Goal: Information Seeking & Learning: Learn about a topic

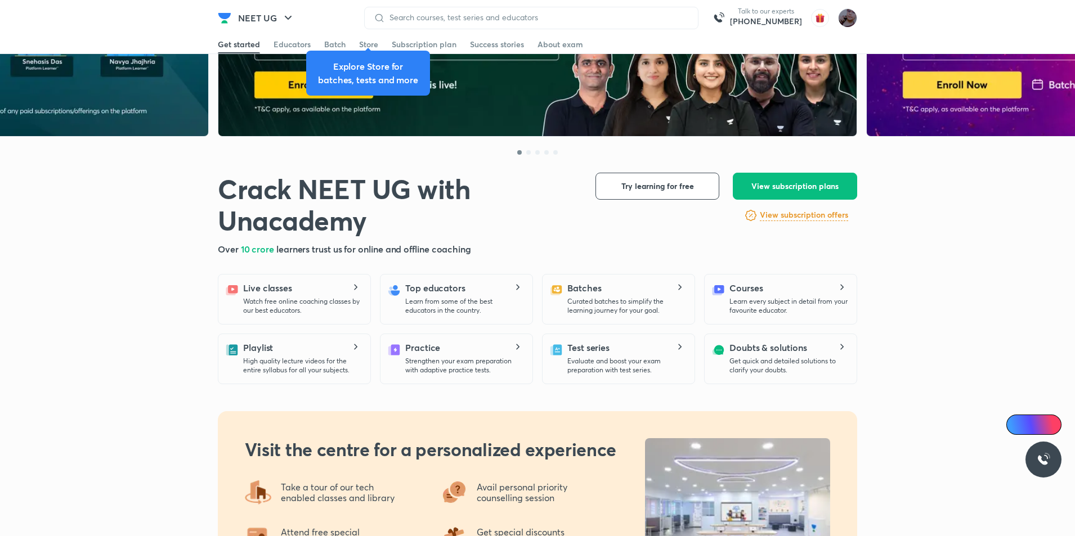
scroll to position [113, 0]
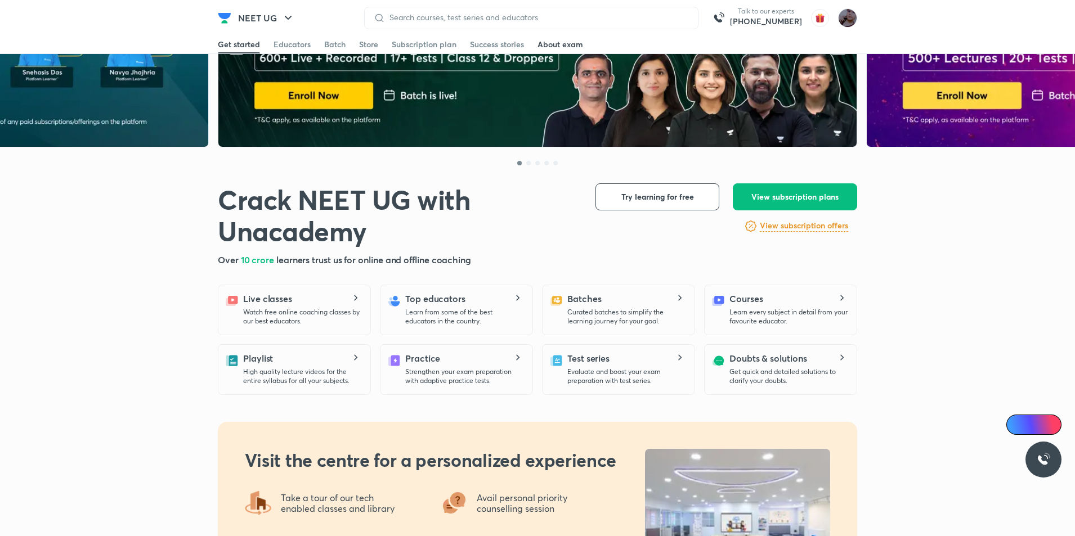
click at [559, 41] on div "About exam" at bounding box center [561, 44] width 46 height 11
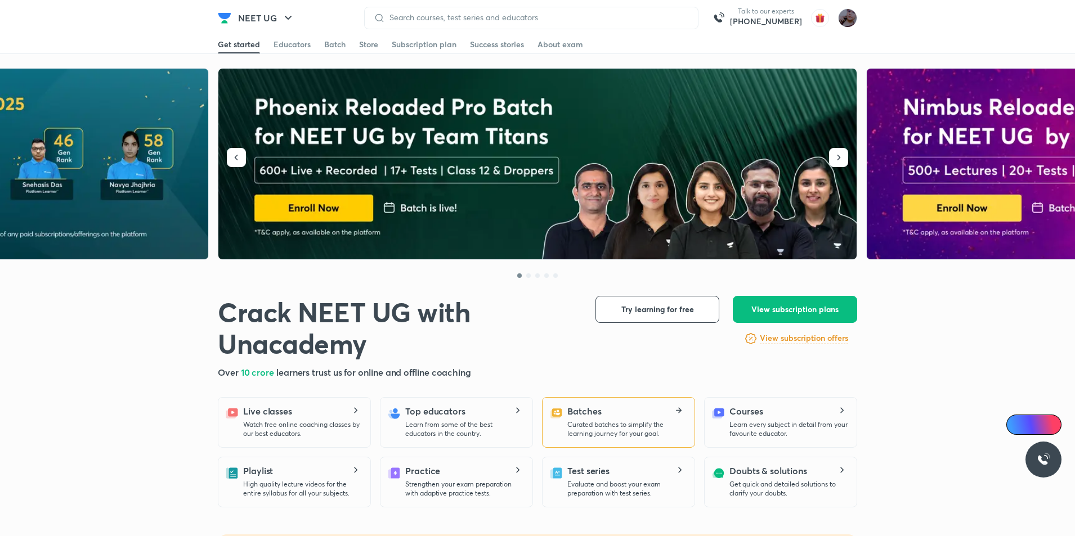
click at [645, 429] on p "Curated batches to simplify the learning journey for your goal." at bounding box center [626, 429] width 118 height 18
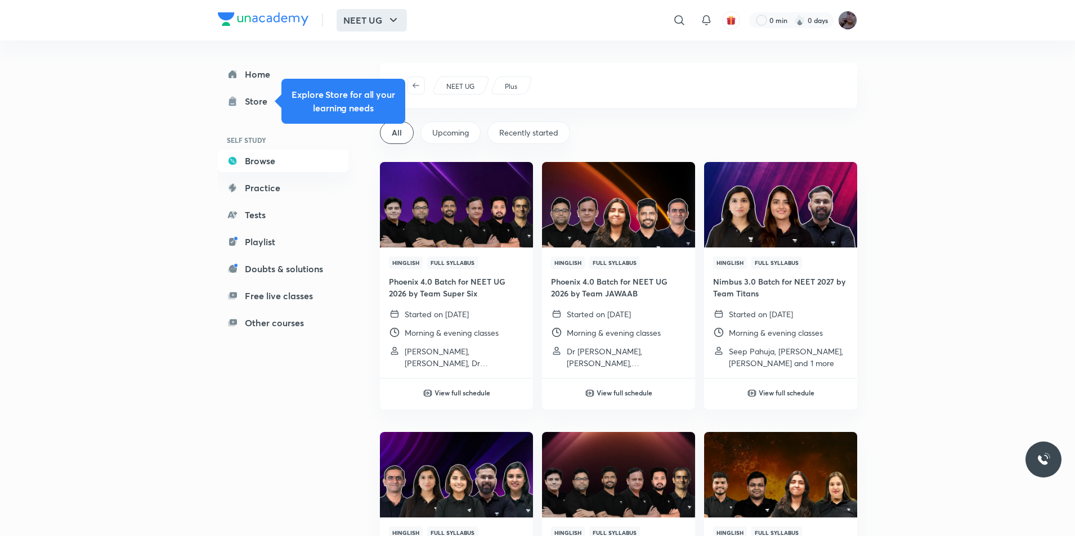
click at [361, 19] on button "NEET UG" at bounding box center [372, 20] width 70 height 23
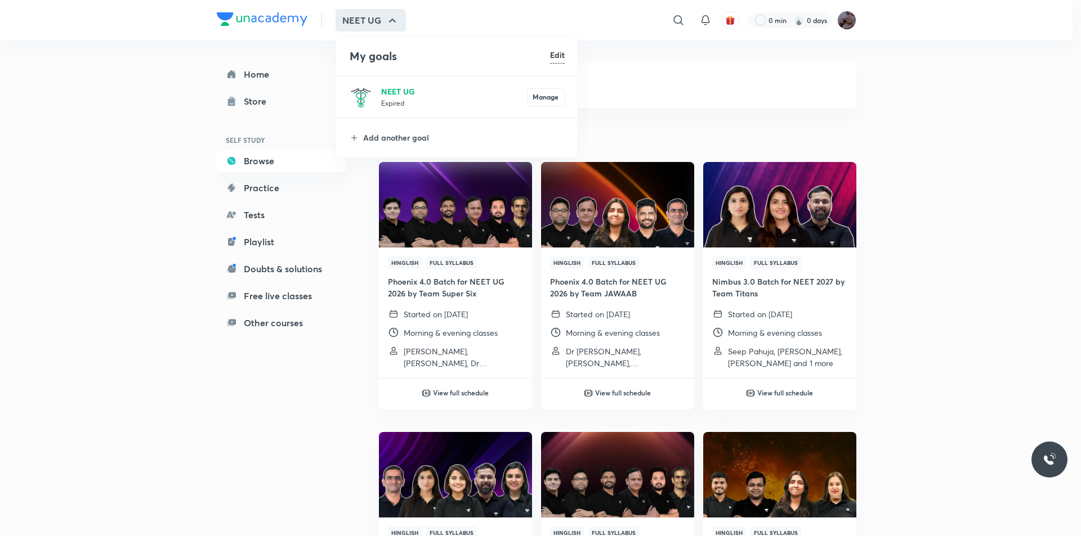
click at [398, 89] on p "NEET UG" at bounding box center [454, 92] width 146 height 12
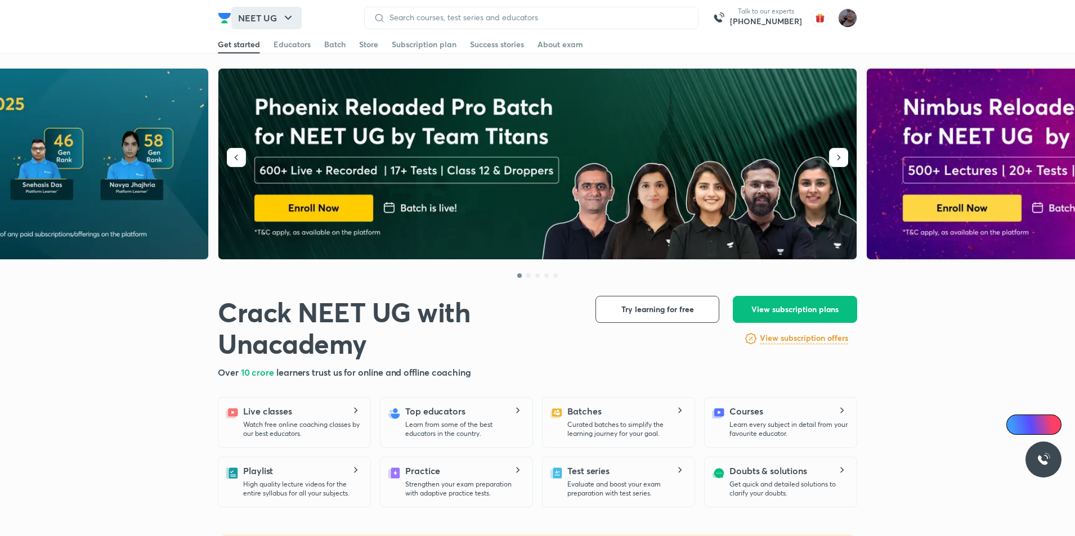
click at [279, 14] on button "NEET UG" at bounding box center [266, 18] width 70 height 23
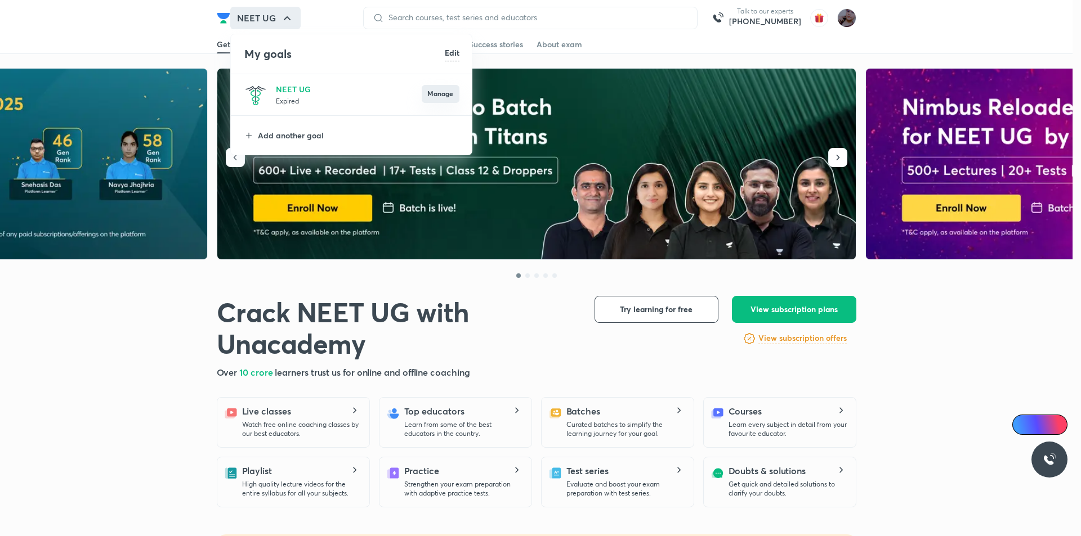
click at [434, 99] on button "Manage" at bounding box center [441, 94] width 38 height 18
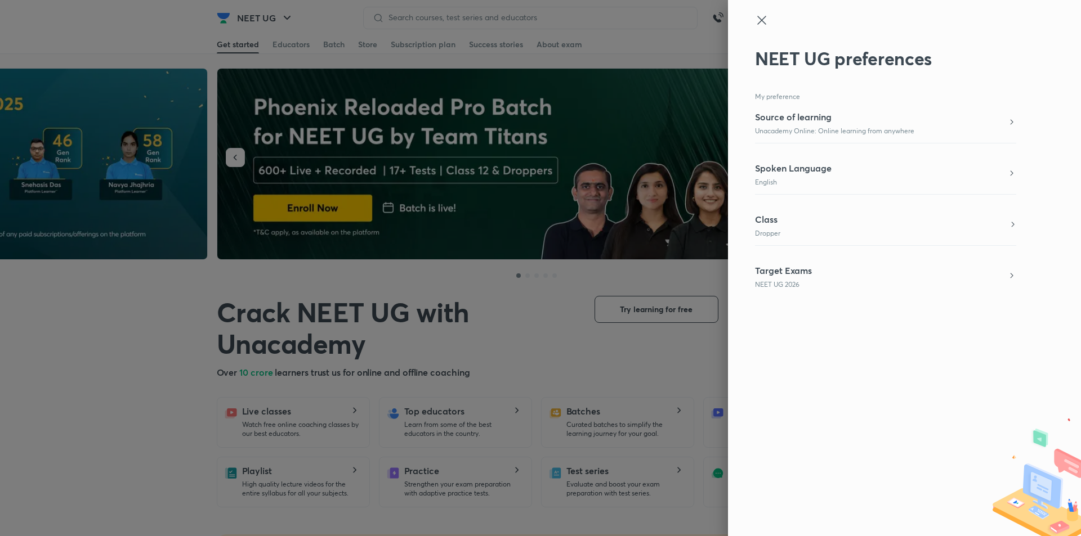
click at [964, 225] on div "Class Dropper" at bounding box center [885, 226] width 261 height 26
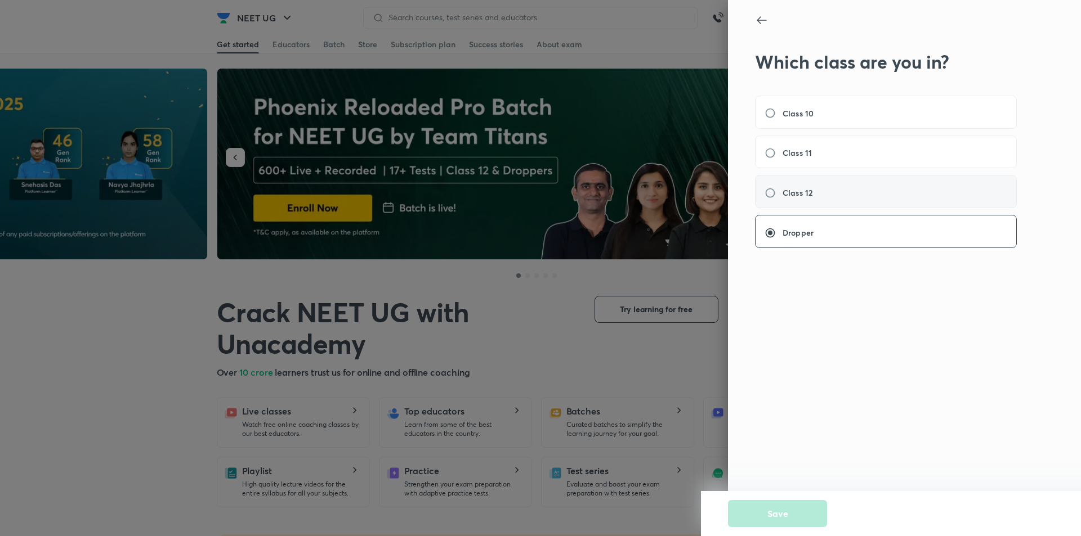
click at [940, 193] on div "Class 12" at bounding box center [886, 191] width 262 height 33
radio input "true"
radio input "false"
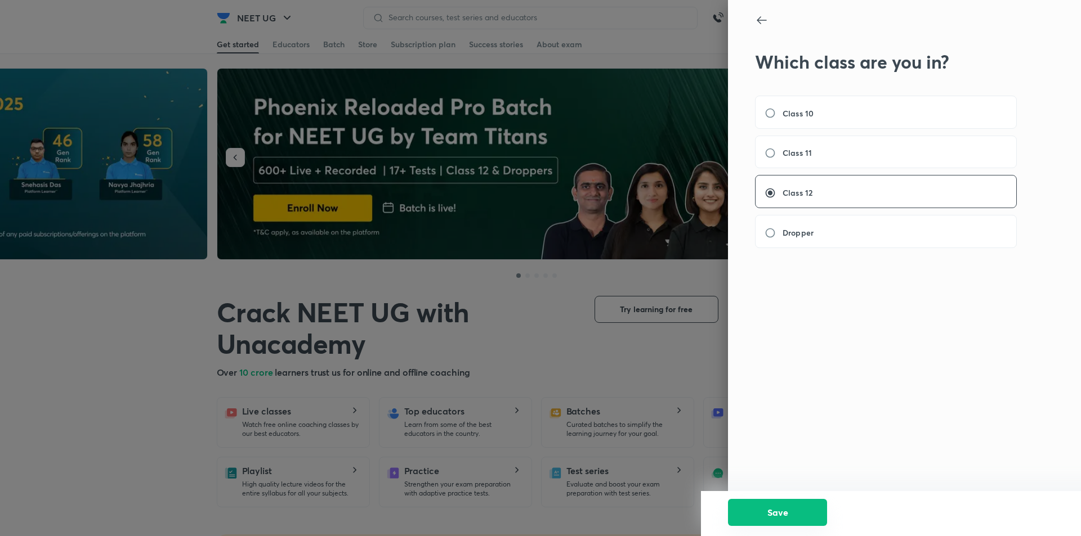
click at [780, 515] on button "Save" at bounding box center [777, 512] width 99 height 27
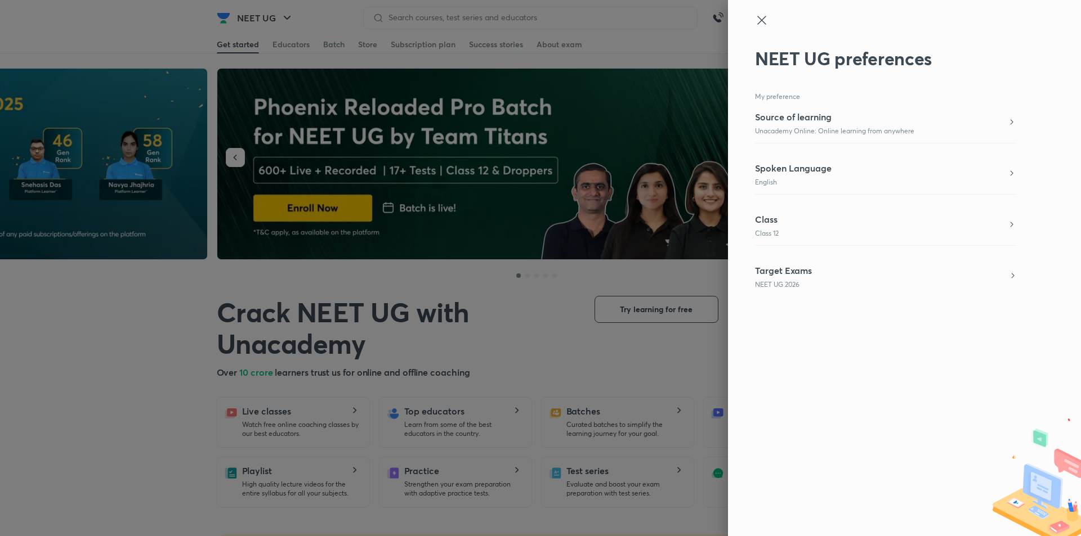
click at [960, 281] on div "Target Exams NEET UG 2026" at bounding box center [885, 277] width 261 height 26
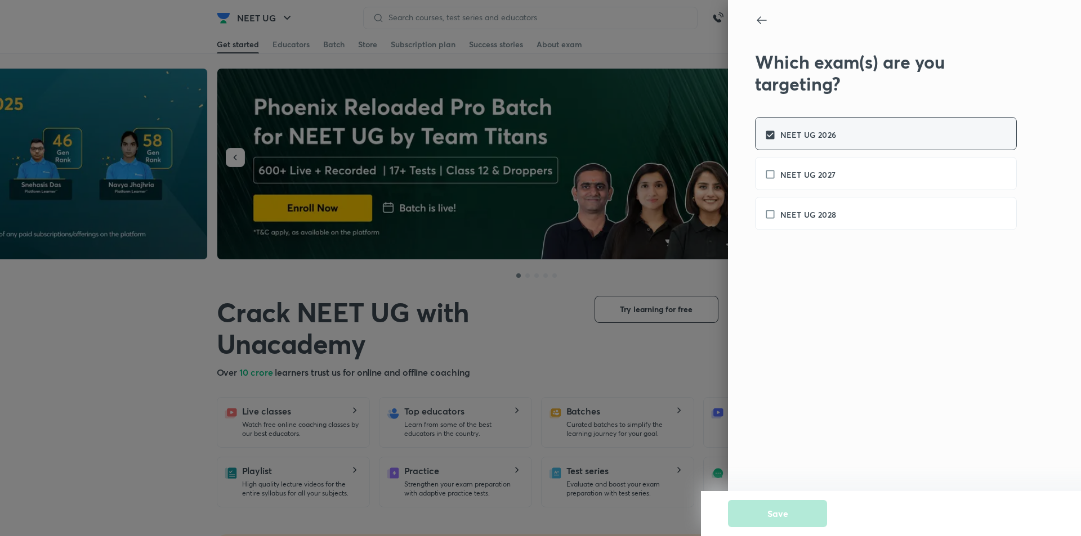
click at [779, 132] on label "NEET UG 2026" at bounding box center [805, 135] width 83 height 12
checkbox input "false"
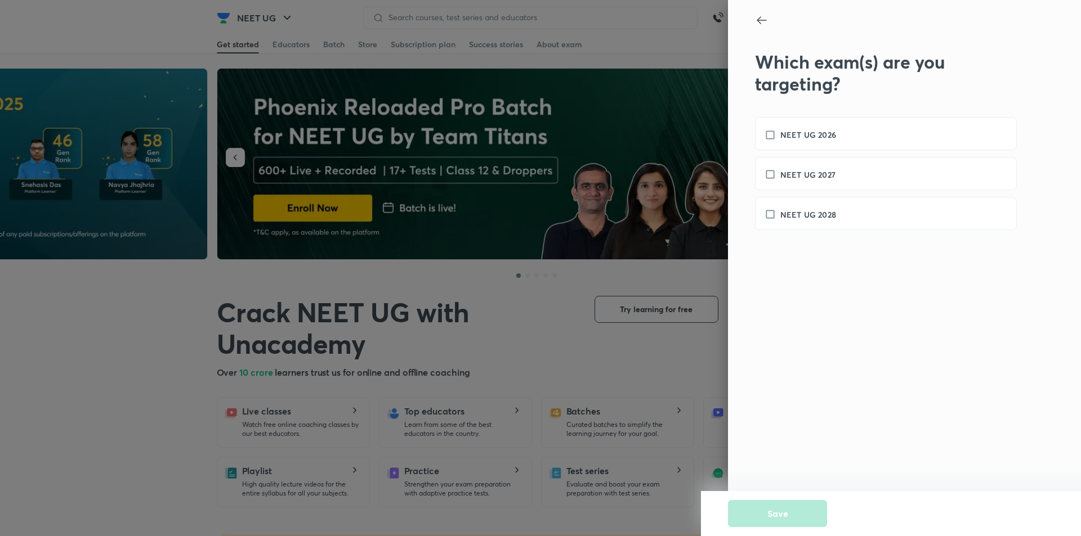
click at [808, 175] on h6 "NEET UG 2027" at bounding box center [807, 175] width 55 height 12
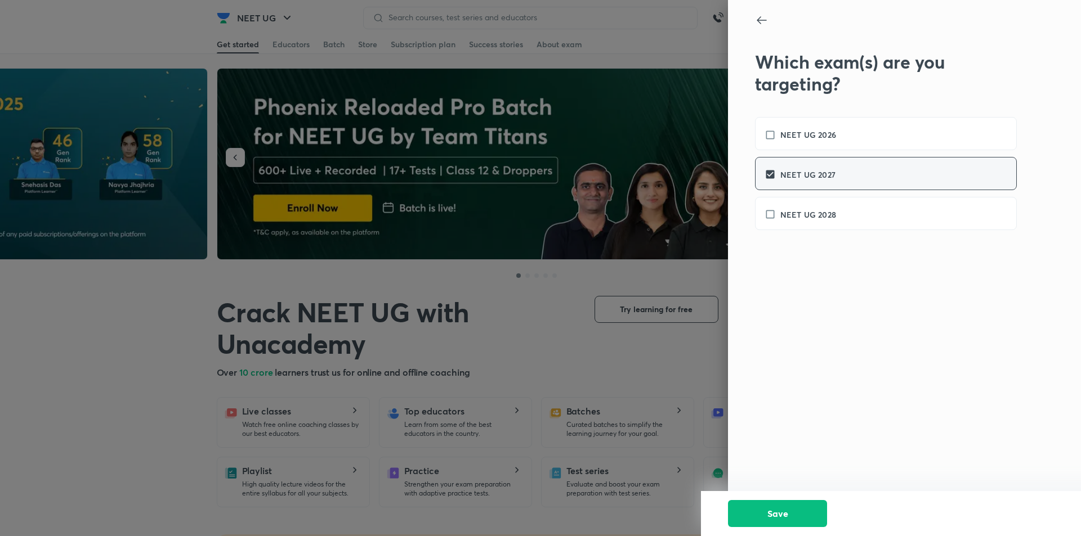
click at [803, 165] on div "NEET UG 2027" at bounding box center [886, 173] width 262 height 33
checkbox input "false"
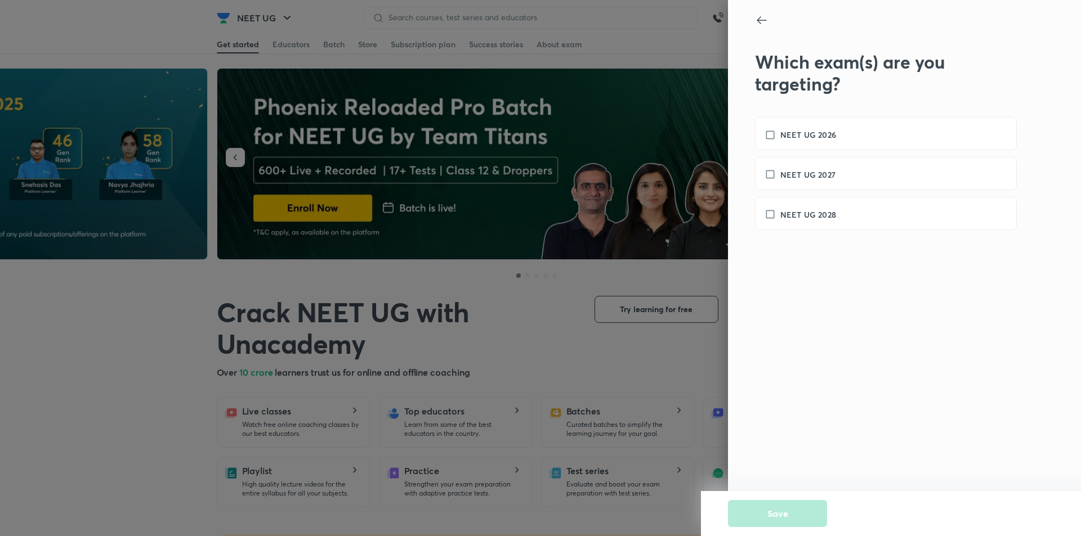
click at [763, 20] on icon at bounding box center [762, 21] width 14 height 14
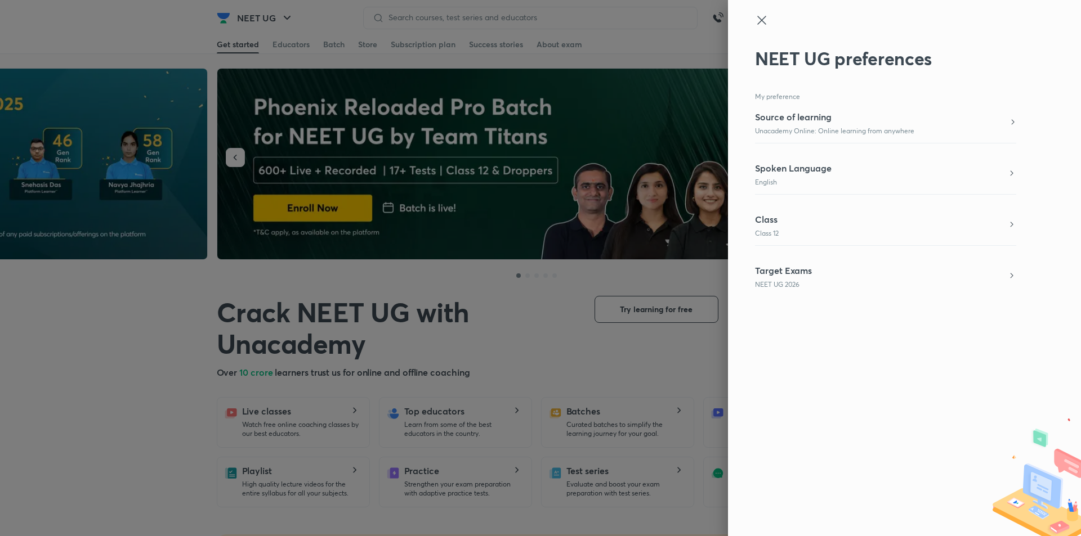
click at [786, 126] on div "Source of learning Unacademy Online: Online learning from anywhere" at bounding box center [834, 123] width 159 height 26
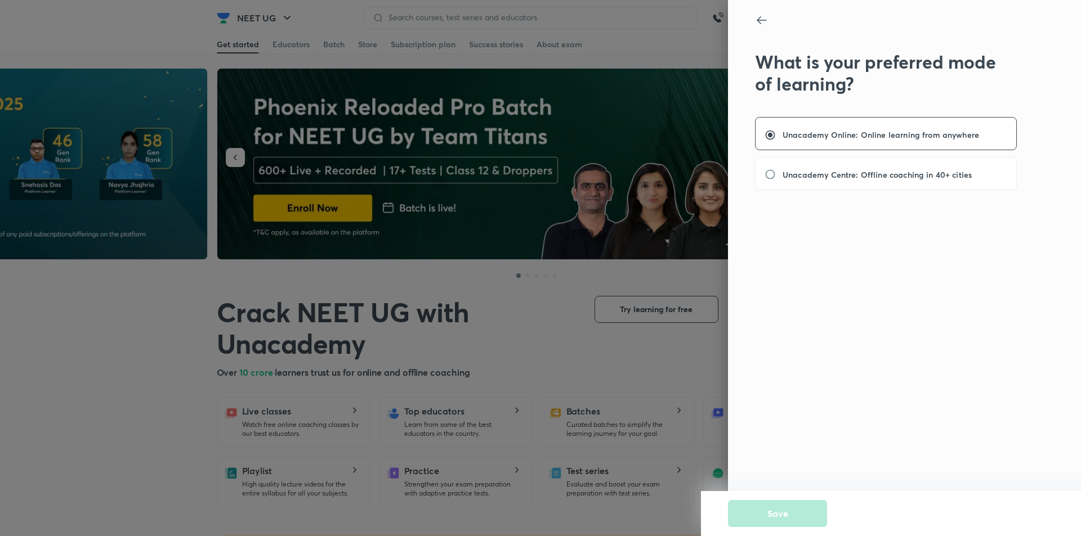
click at [754, 17] on div "What is your preferred mode of learning? Unacademy Online: Online learning from…" at bounding box center [904, 268] width 353 height 536
click at [755, 19] on div "What is your preferred mode of learning? Unacademy Online: Online learning from…" at bounding box center [904, 268] width 353 height 536
click at [757, 19] on icon at bounding box center [762, 21] width 14 height 14
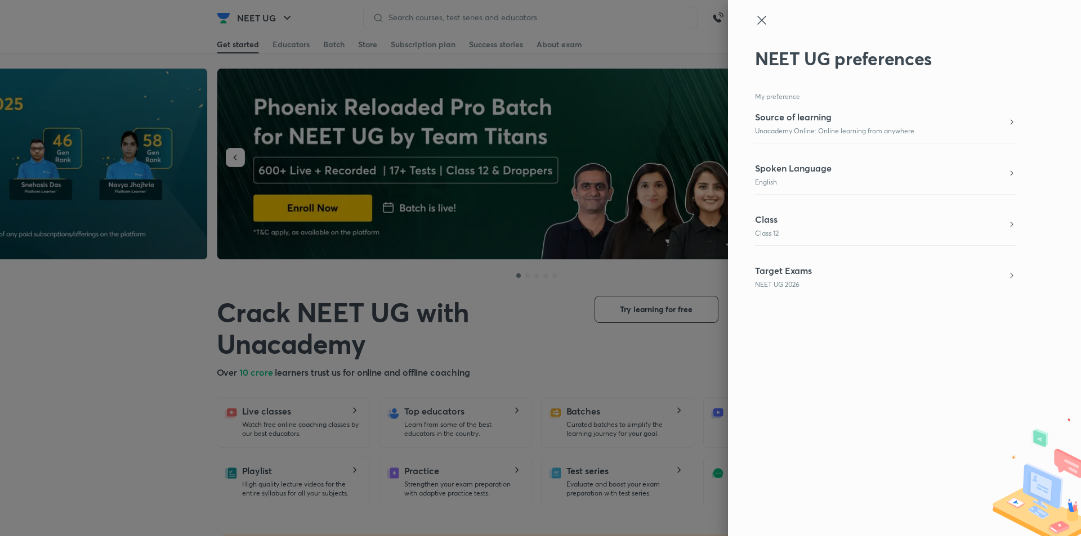
click at [764, 19] on icon at bounding box center [762, 21] width 14 height 14
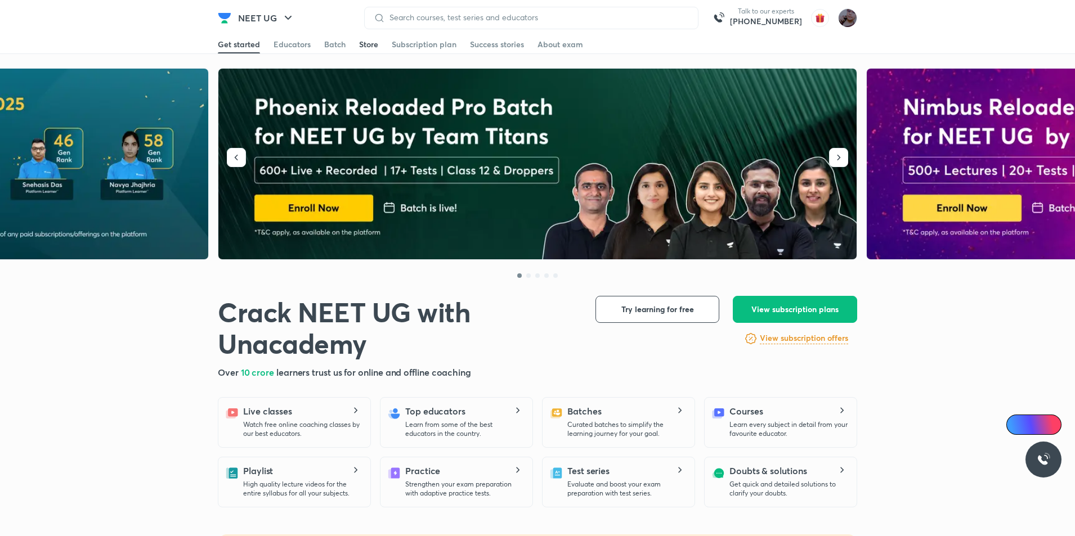
click at [364, 45] on div "Store" at bounding box center [368, 44] width 19 height 11
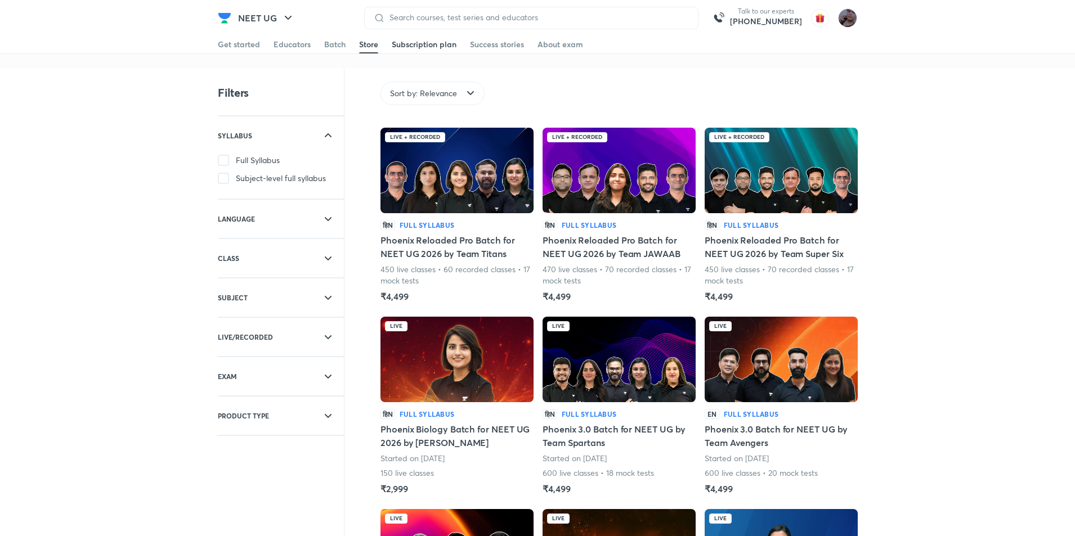
click at [428, 52] on link "Subscription plan" at bounding box center [424, 44] width 65 height 18
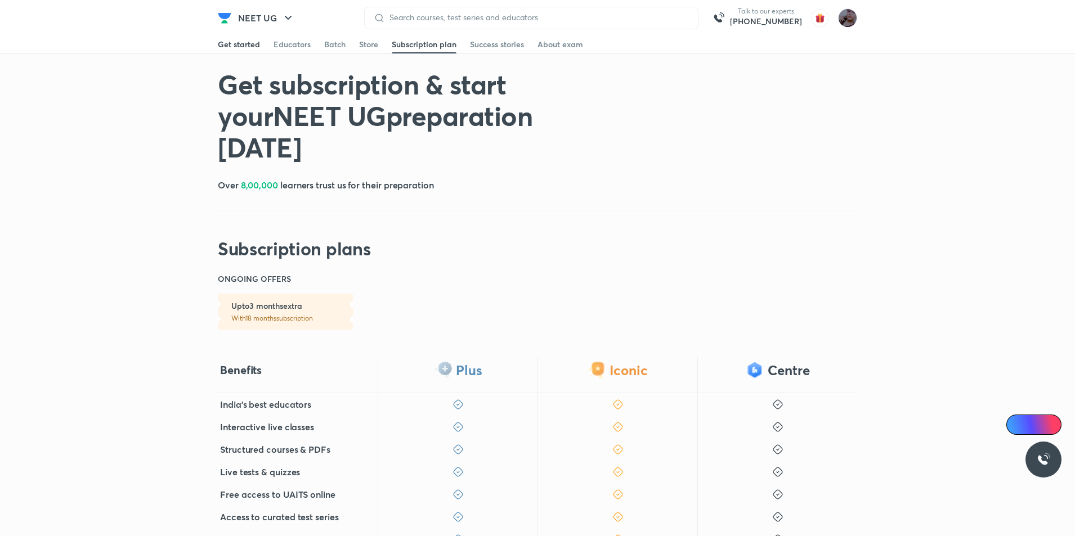
click at [238, 42] on div "Get started" at bounding box center [239, 44] width 42 height 11
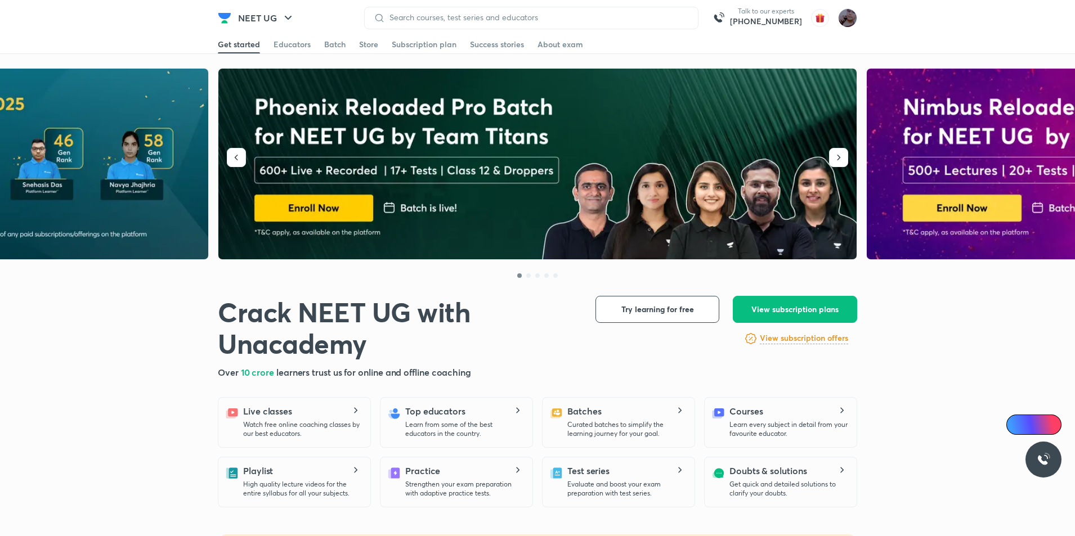
click at [276, 39] on div "Educators" at bounding box center [292, 44] width 37 height 11
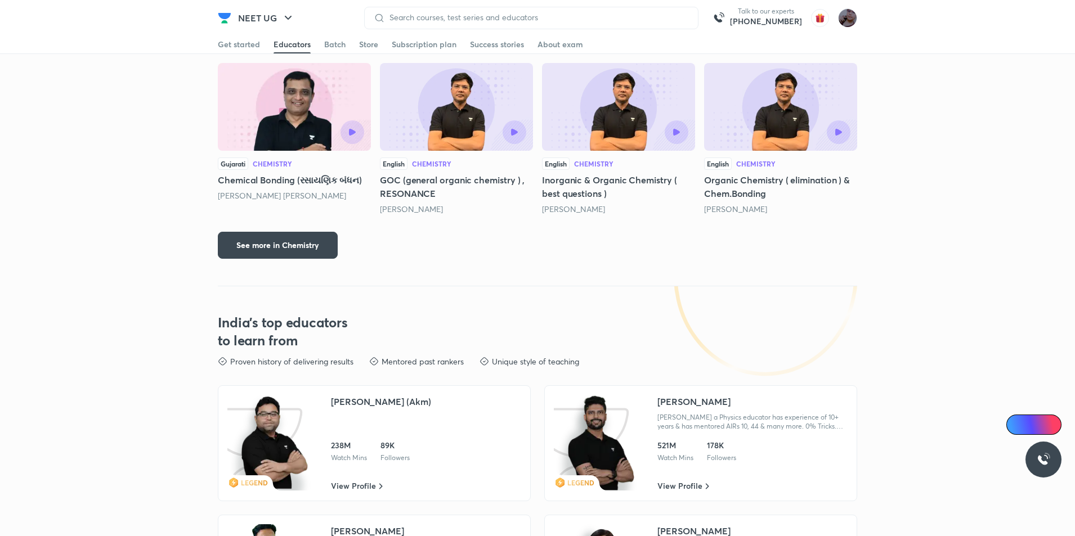
scroll to position [2048, 0]
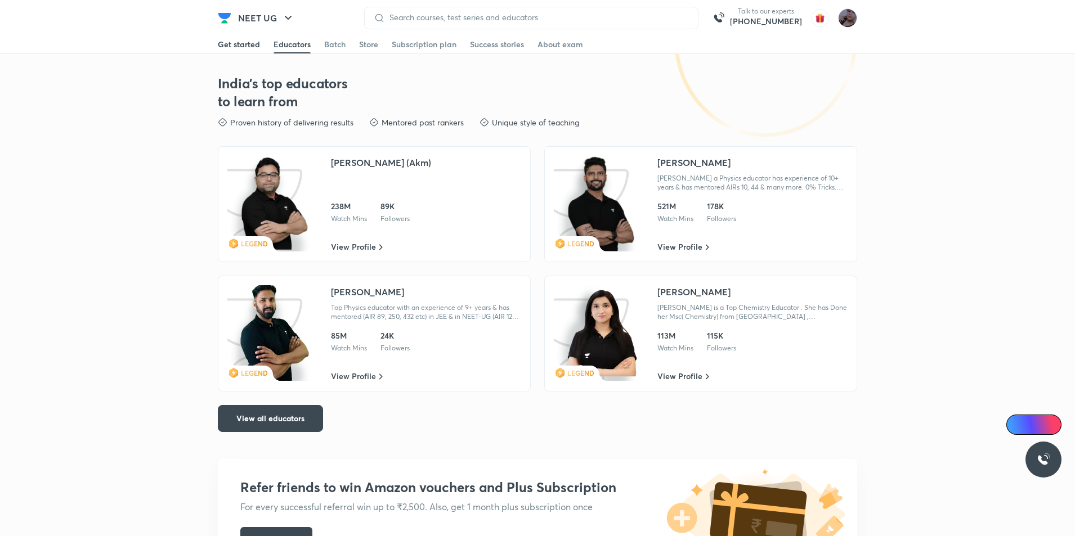
click at [231, 44] on div "Get started" at bounding box center [239, 44] width 42 height 11
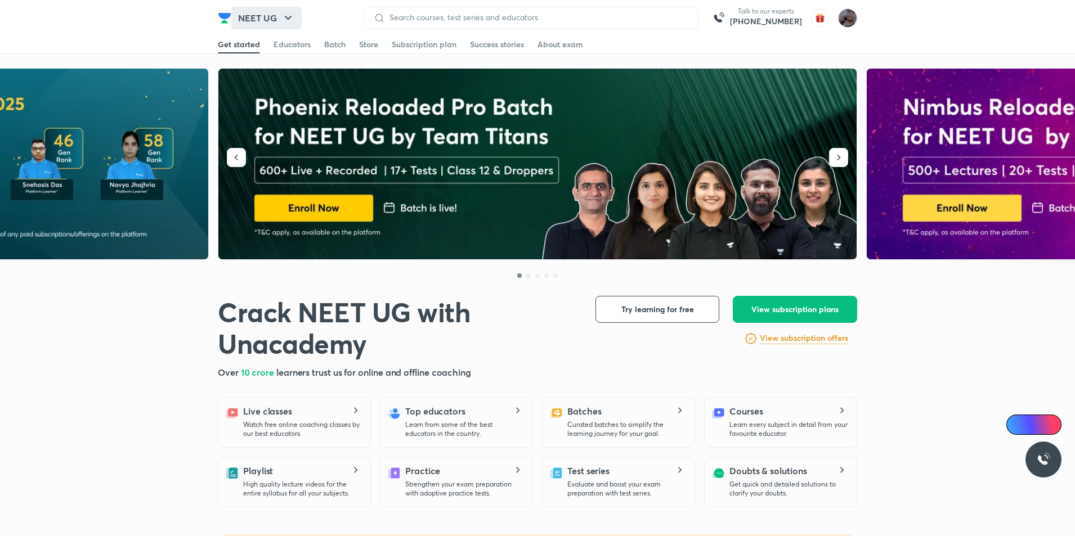
click at [290, 25] on button "NEET UG" at bounding box center [266, 18] width 70 height 23
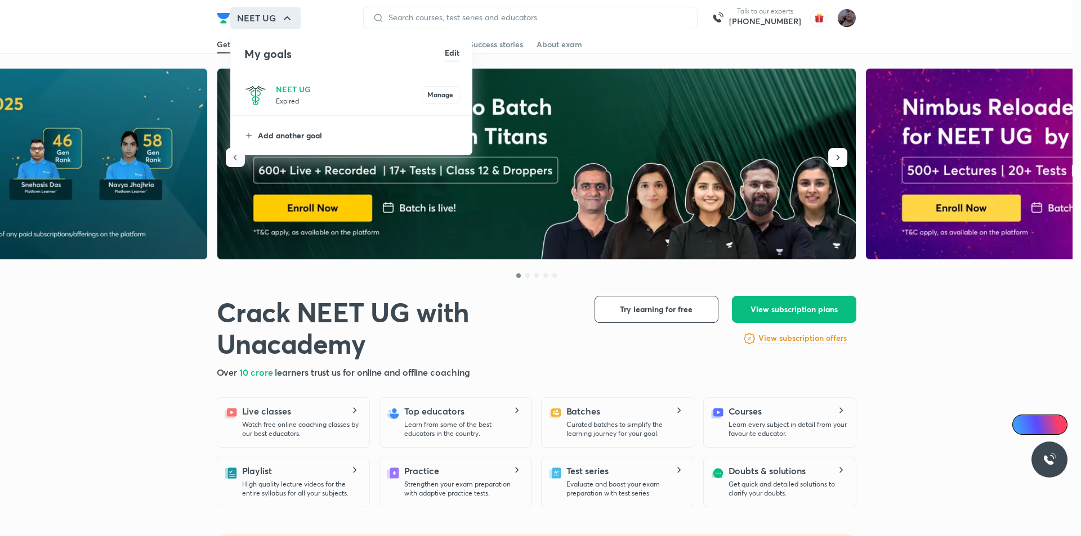
click at [303, 139] on p "Add another goal" at bounding box center [359, 135] width 202 height 12
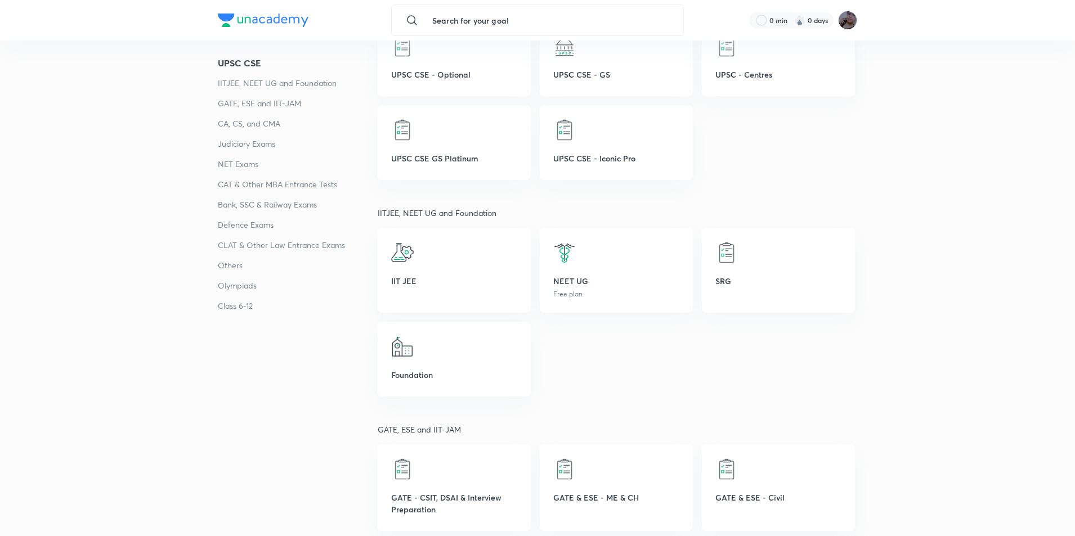
scroll to position [281, 0]
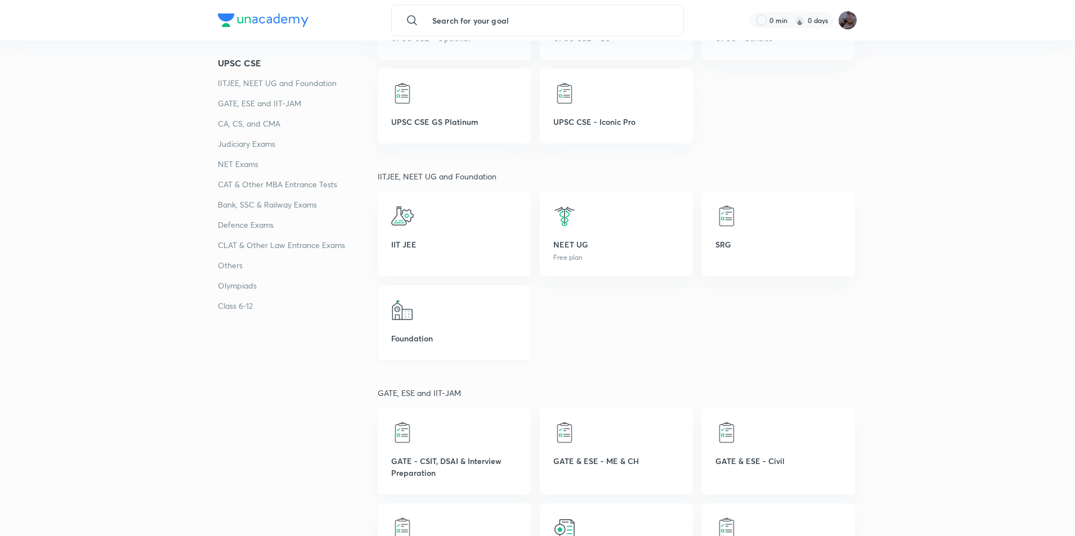
click at [453, 323] on div "Foundation" at bounding box center [454, 322] width 153 height 75
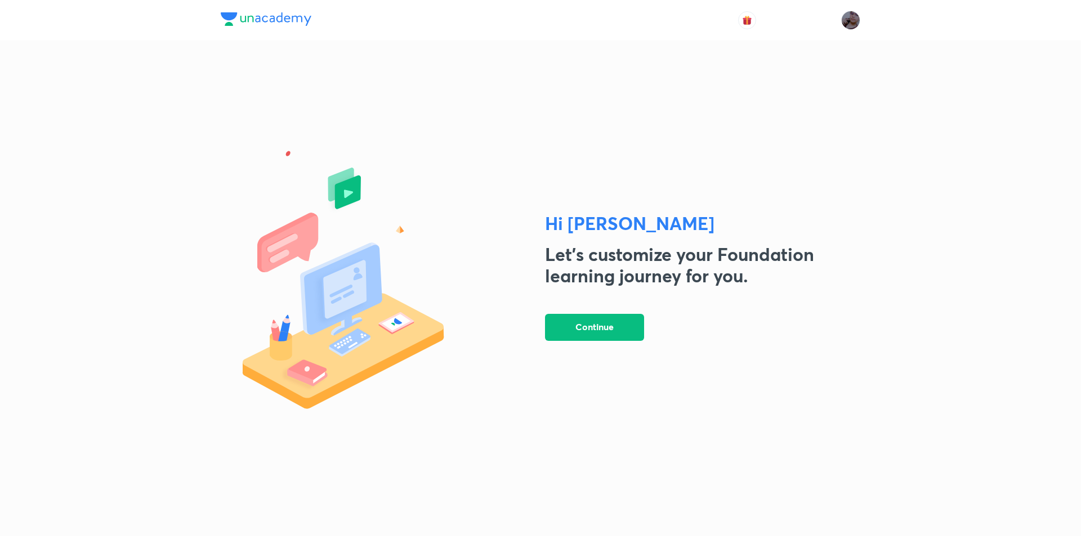
click at [431, 311] on img at bounding box center [365, 277] width 288 height 312
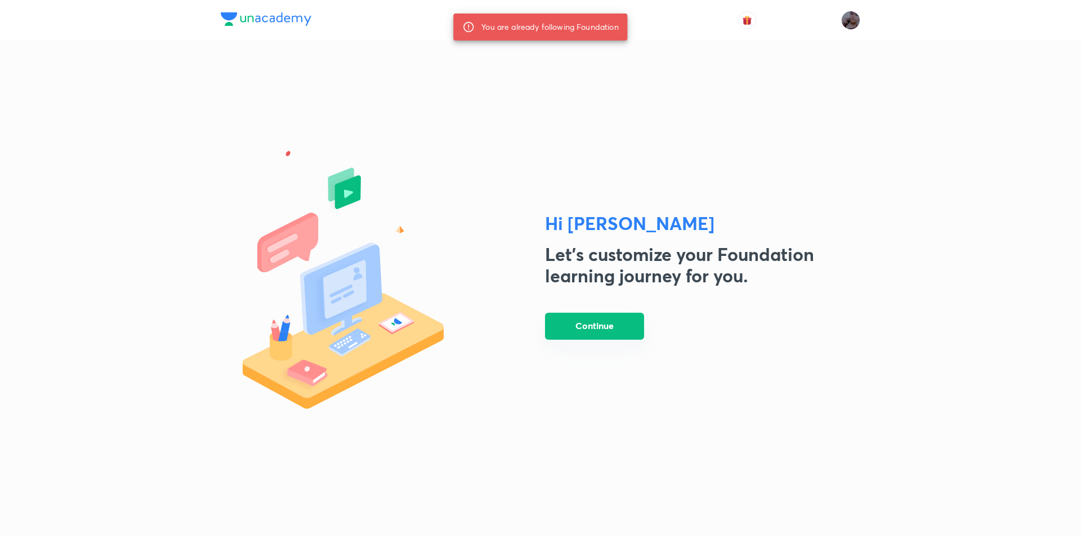
click at [576, 333] on button "Continue" at bounding box center [594, 326] width 99 height 27
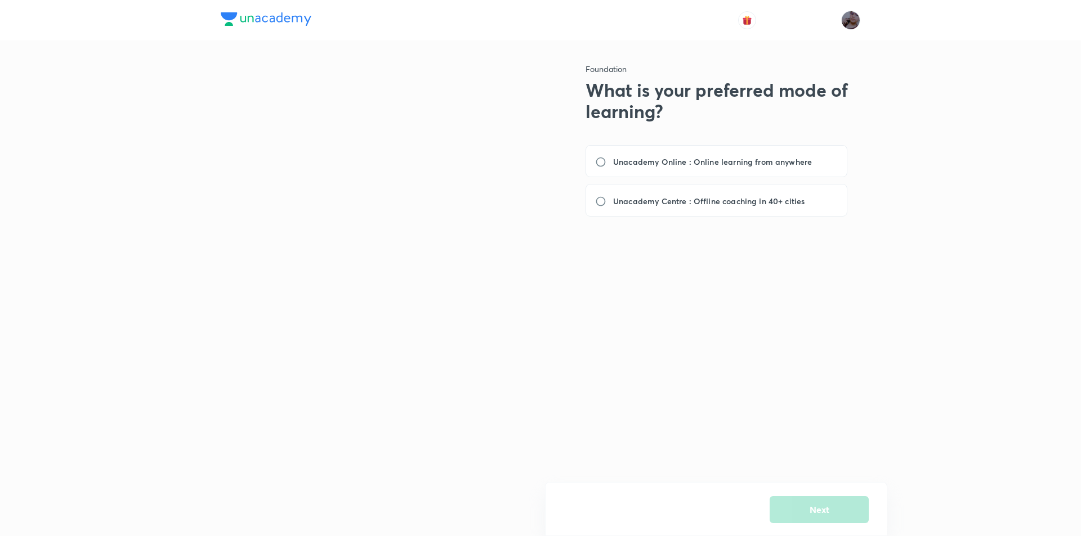
click at [614, 181] on div "Unacademy Online : Online learning from anywhere Unacademy Centre : Offline coa…" at bounding box center [722, 180] width 275 height 71
click at [677, 151] on div "Unacademy Online : Online learning from anywhere" at bounding box center [716, 161] width 262 height 33
radio input "true"
click at [800, 520] on button "Next" at bounding box center [818, 509] width 99 height 27
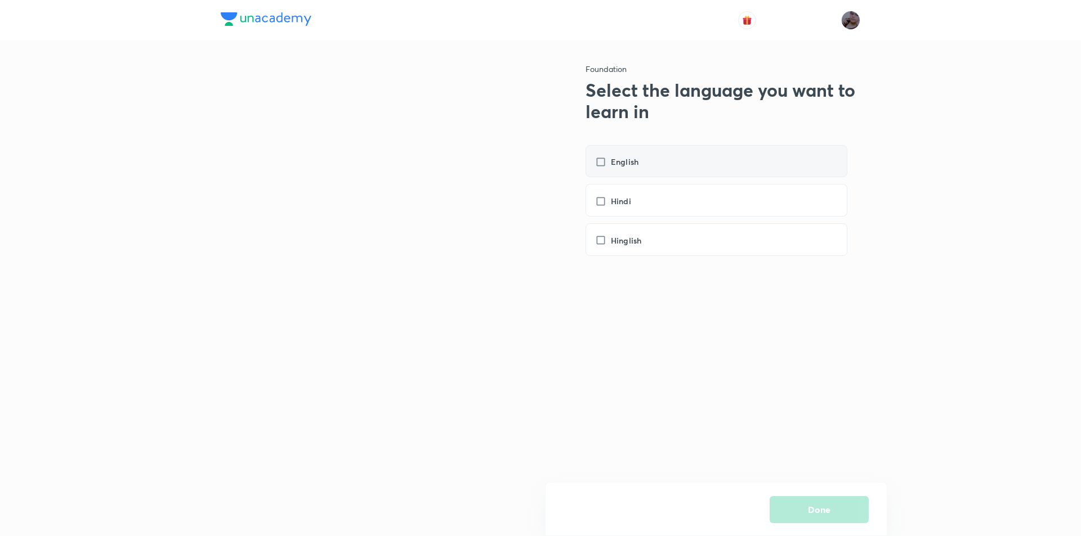
click at [676, 160] on div "English" at bounding box center [716, 161] width 262 height 33
checkbox input "true"
click at [861, 514] on button "Done" at bounding box center [818, 508] width 99 height 27
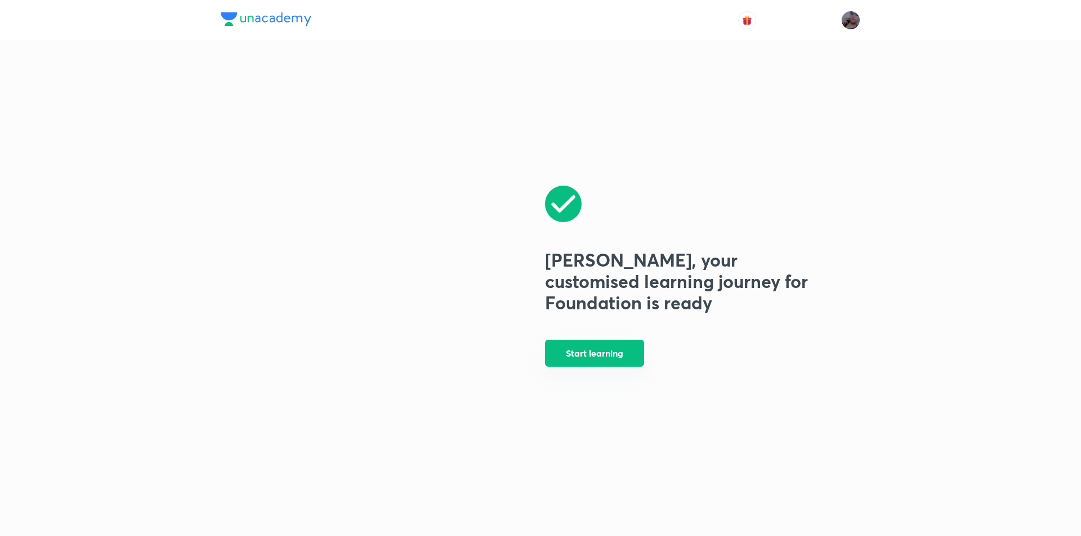
click at [606, 364] on button "Start learning" at bounding box center [594, 353] width 99 height 27
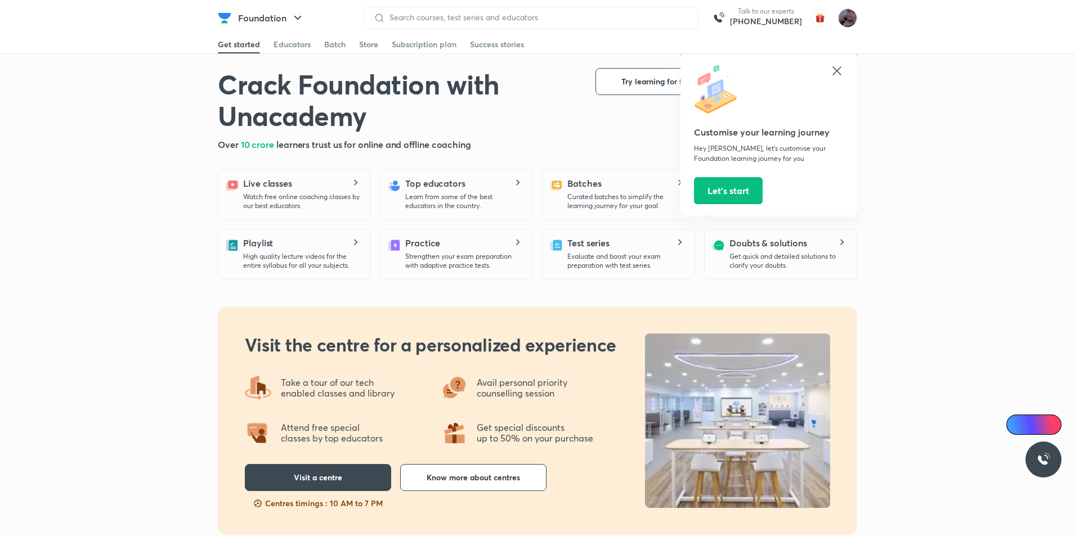
click at [702, 204] on button "Let’s start" at bounding box center [728, 190] width 69 height 27
click at [709, 191] on button "Let’s start" at bounding box center [728, 189] width 69 height 27
click at [827, 66] on div at bounding box center [769, 90] width 150 height 52
click at [830, 66] on icon at bounding box center [837, 71] width 14 height 14
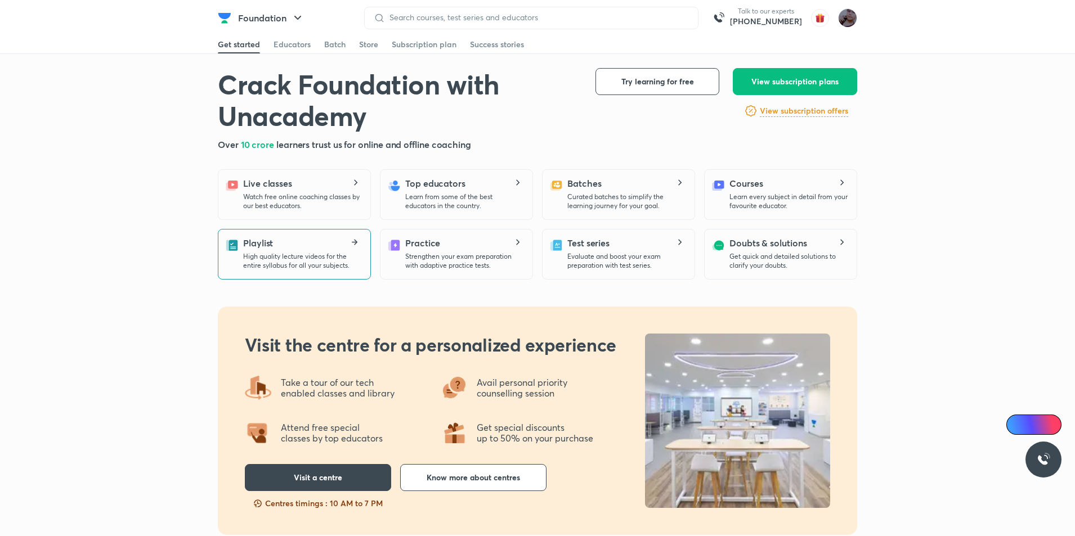
click at [298, 242] on div "Playlist High quality lecture videos for the entire syllabus for all your subje…" at bounding box center [302, 253] width 118 height 34
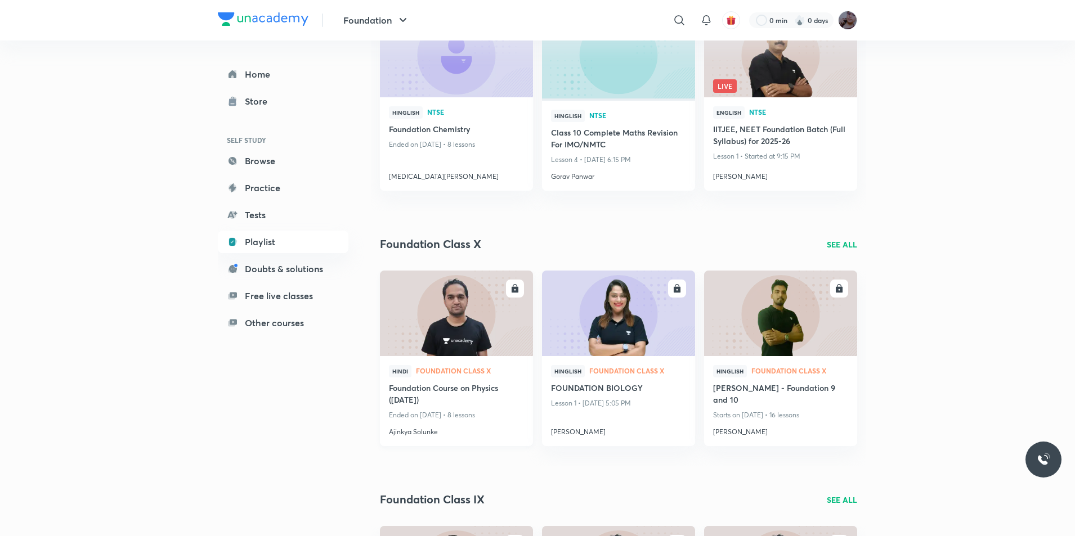
scroll to position [507, 0]
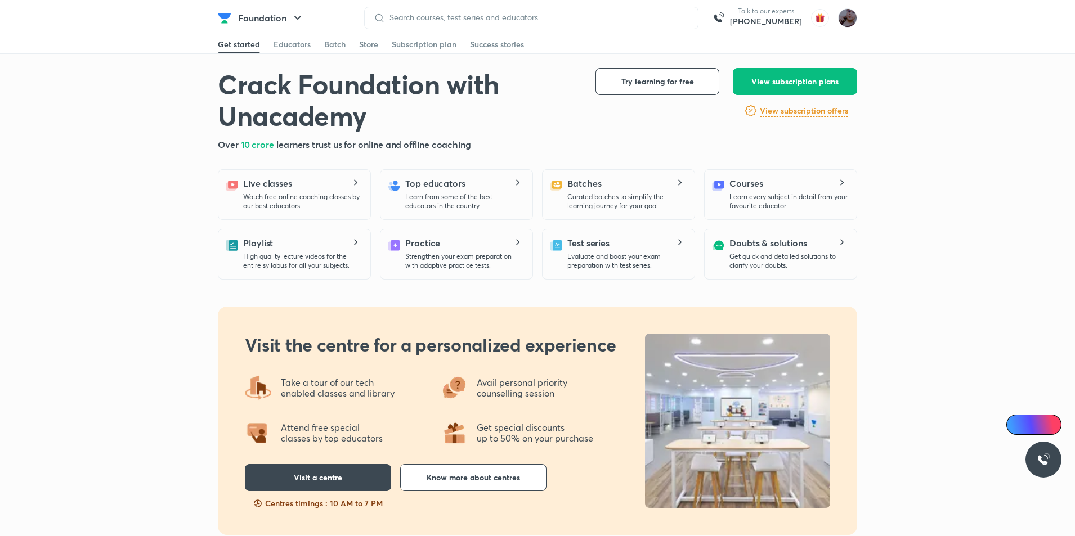
click at [832, 20] on div "Talk to our experts [PHONE_NUMBER]" at bounding box center [610, 18] width 493 height 23
click at [291, 19] on icon "button" at bounding box center [298, 18] width 14 height 14
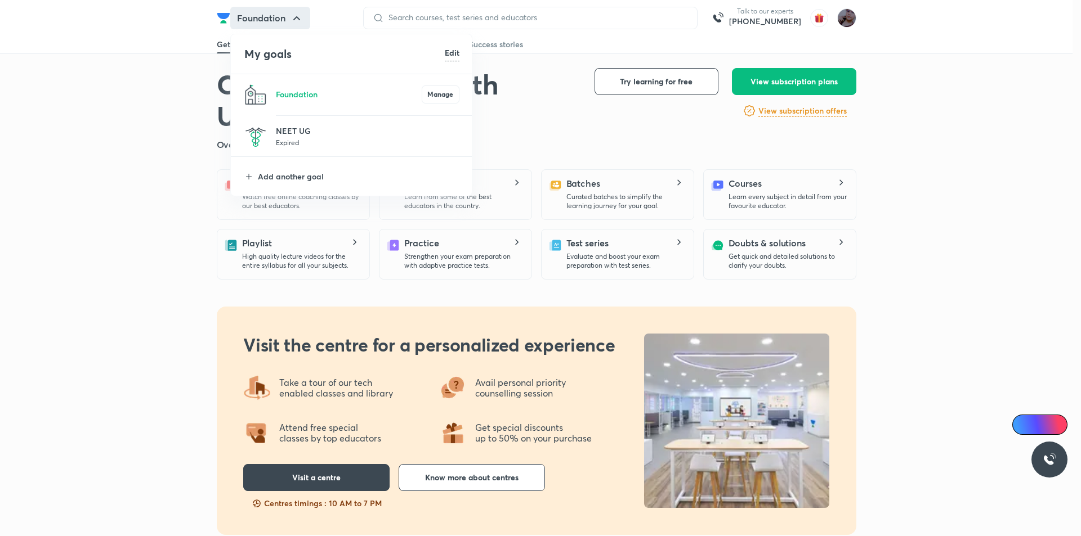
click at [945, 291] on div at bounding box center [540, 268] width 1081 height 536
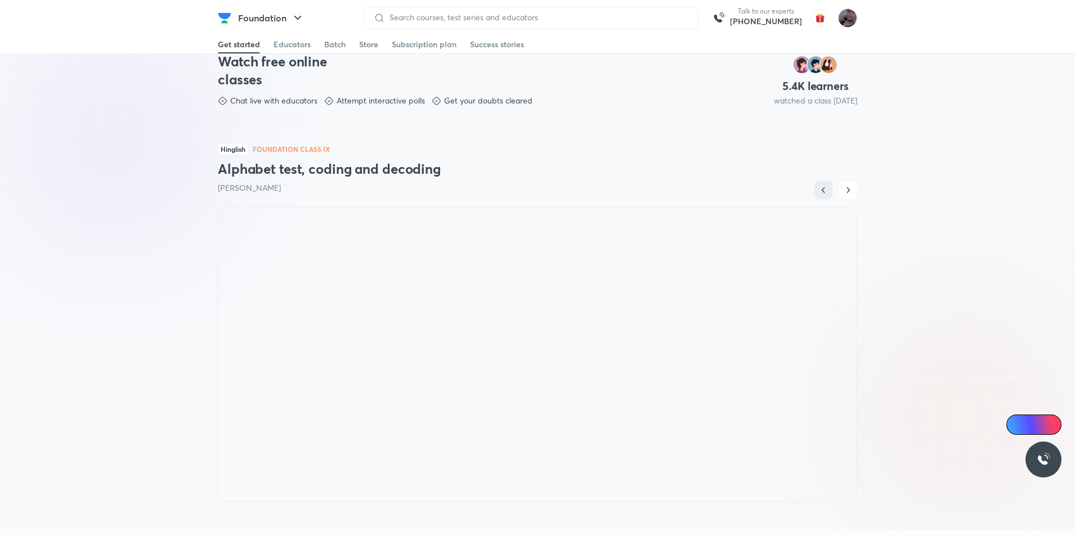
scroll to position [675, 0]
click at [233, 16] on button "Foundation" at bounding box center [271, 18] width 80 height 23
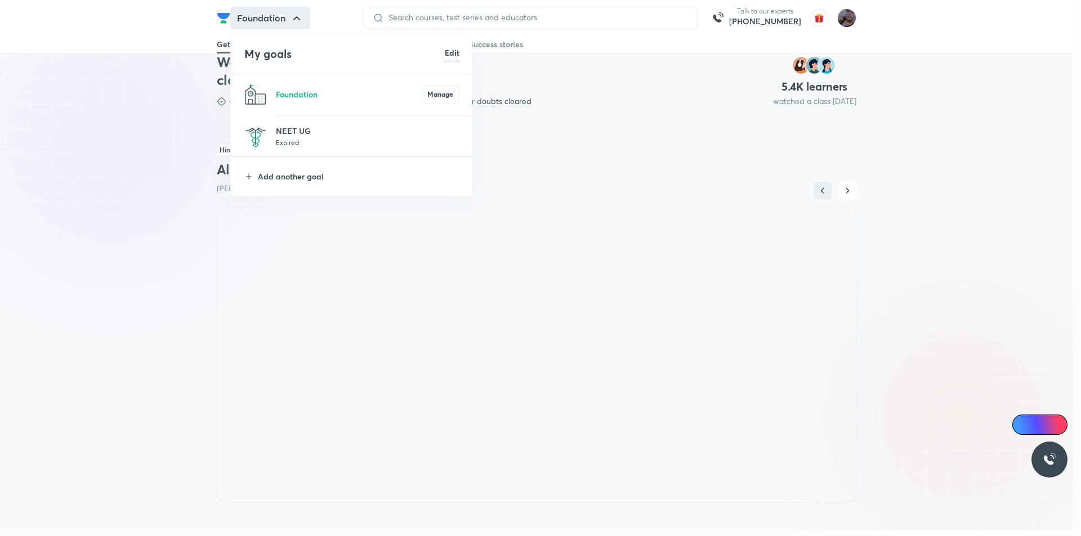
click at [424, 137] on p "Expired" at bounding box center [367, 142] width 183 height 11
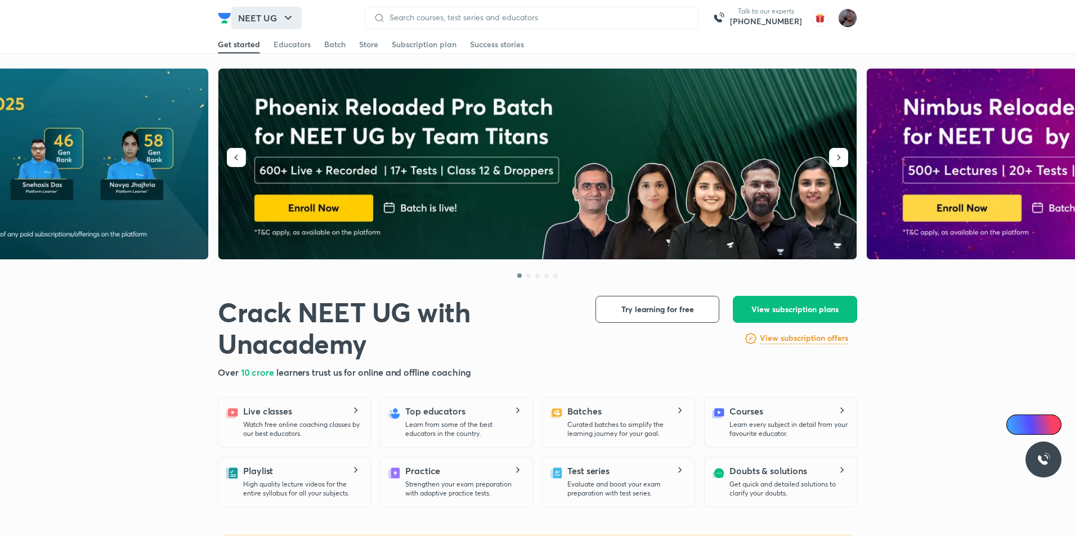
click at [291, 21] on icon "button" at bounding box center [288, 18] width 14 height 14
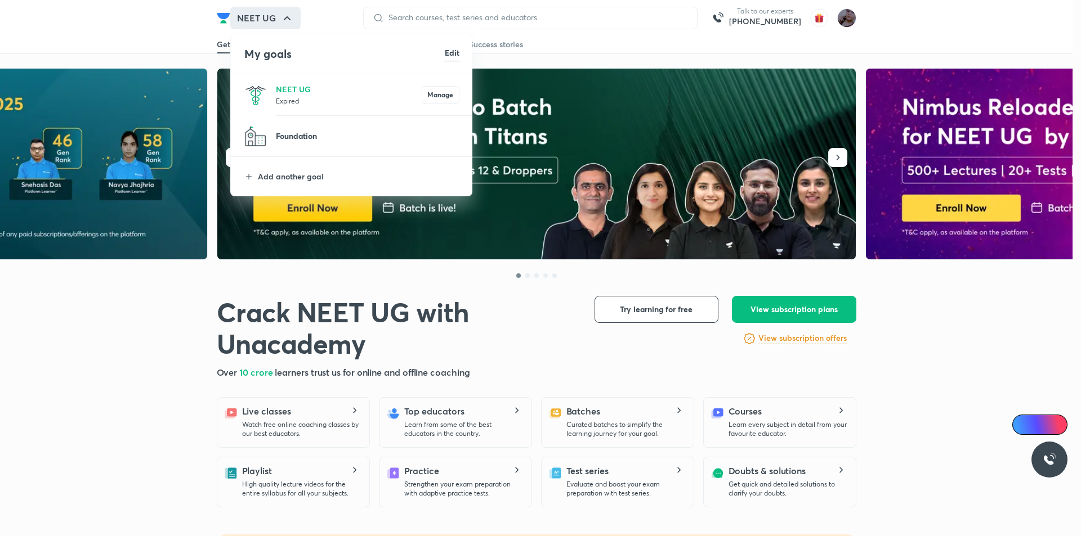
click at [373, 130] on p "Foundation" at bounding box center [367, 136] width 183 height 12
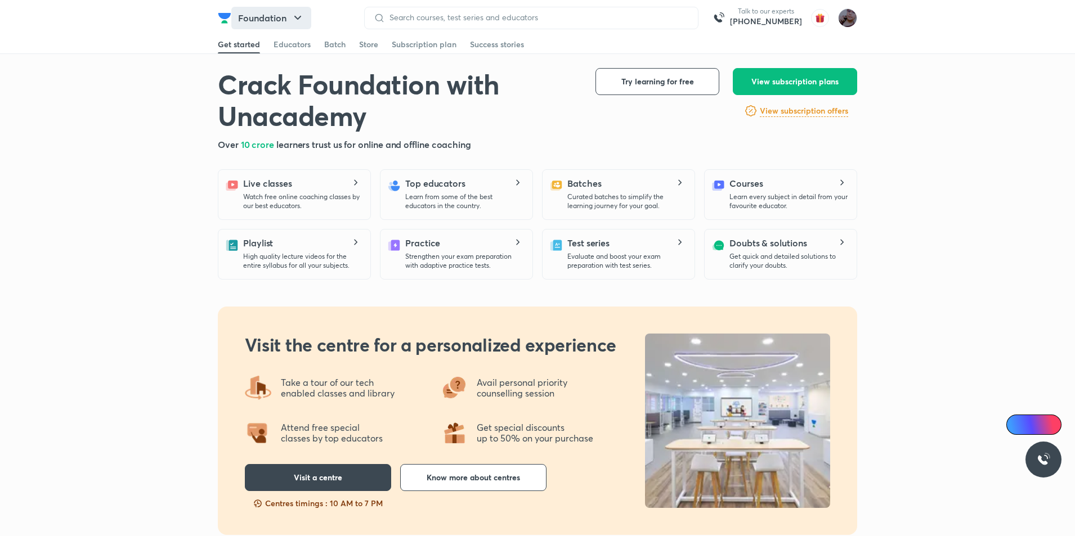
click at [287, 16] on button "Foundation" at bounding box center [271, 18] width 80 height 23
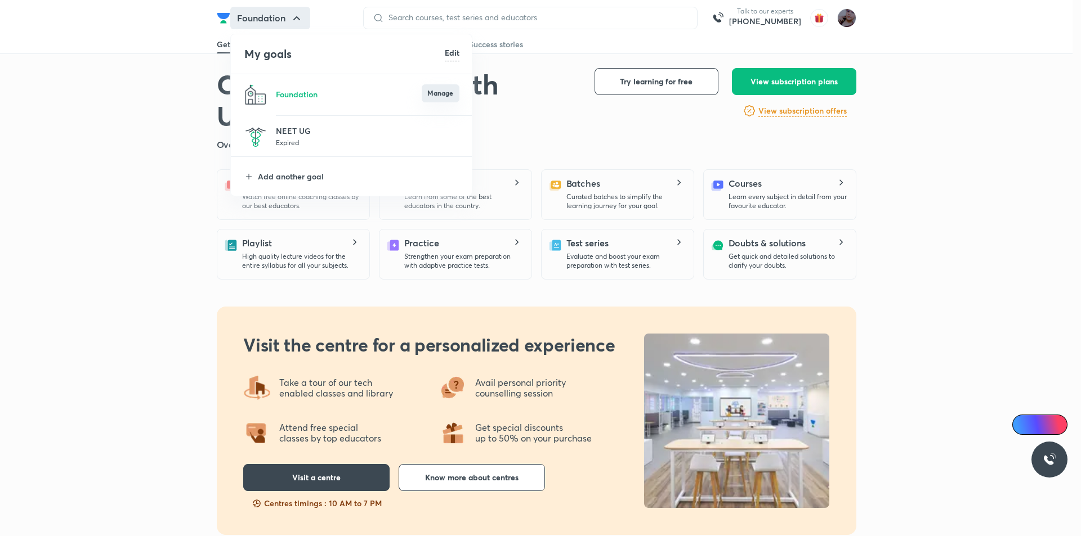
click at [442, 95] on button "Manage" at bounding box center [441, 93] width 38 height 18
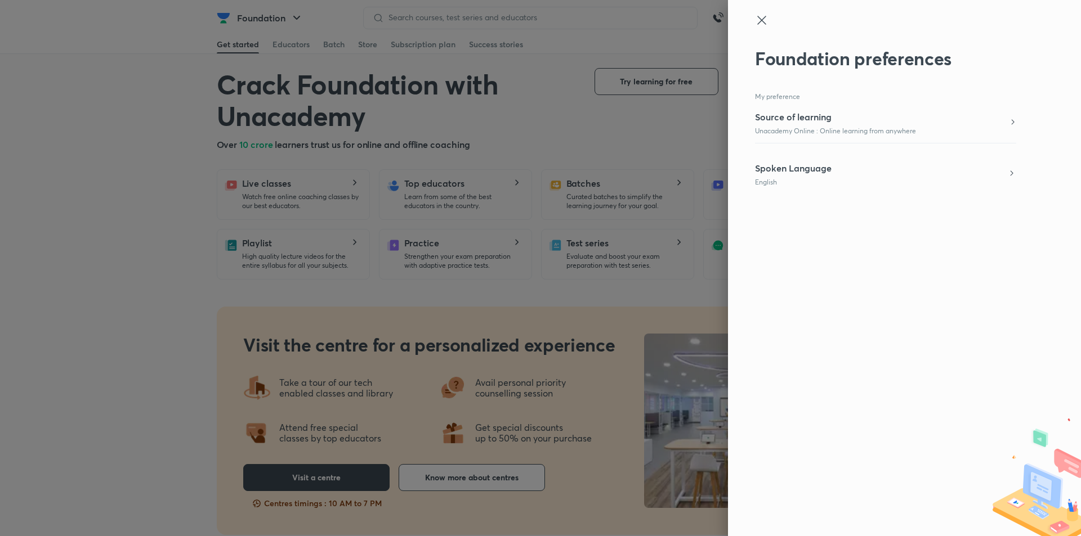
click at [851, 133] on p "Unacademy Online : Online learning from anywhere" at bounding box center [835, 131] width 161 height 10
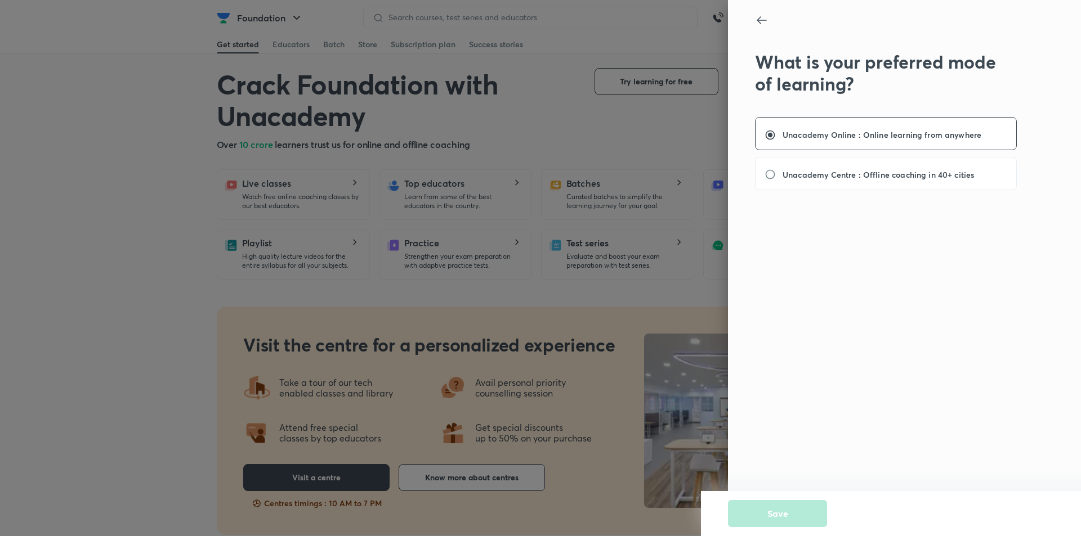
click at [758, 22] on icon at bounding box center [762, 21] width 14 height 14
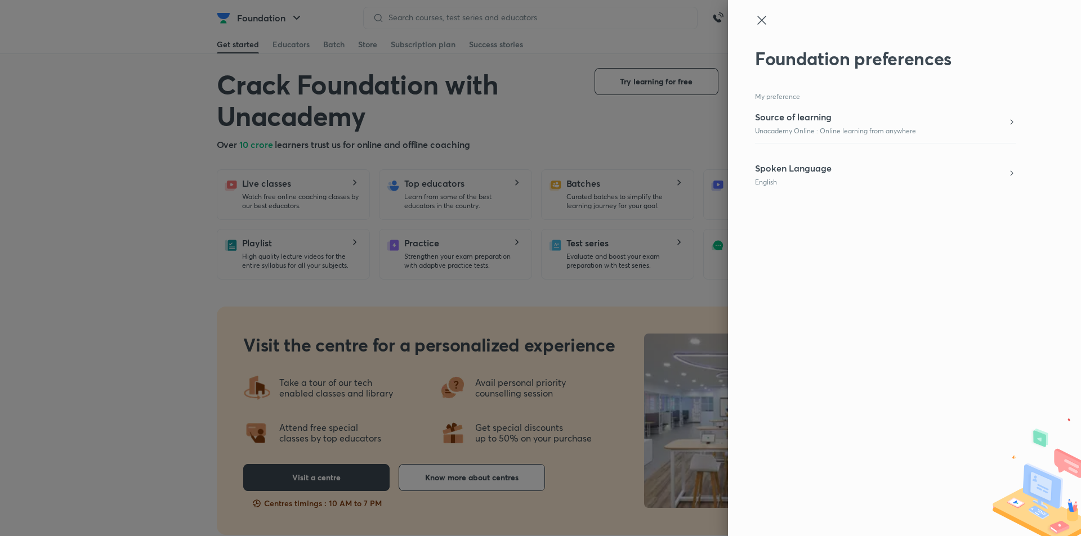
click at [759, 23] on icon at bounding box center [761, 20] width 8 height 8
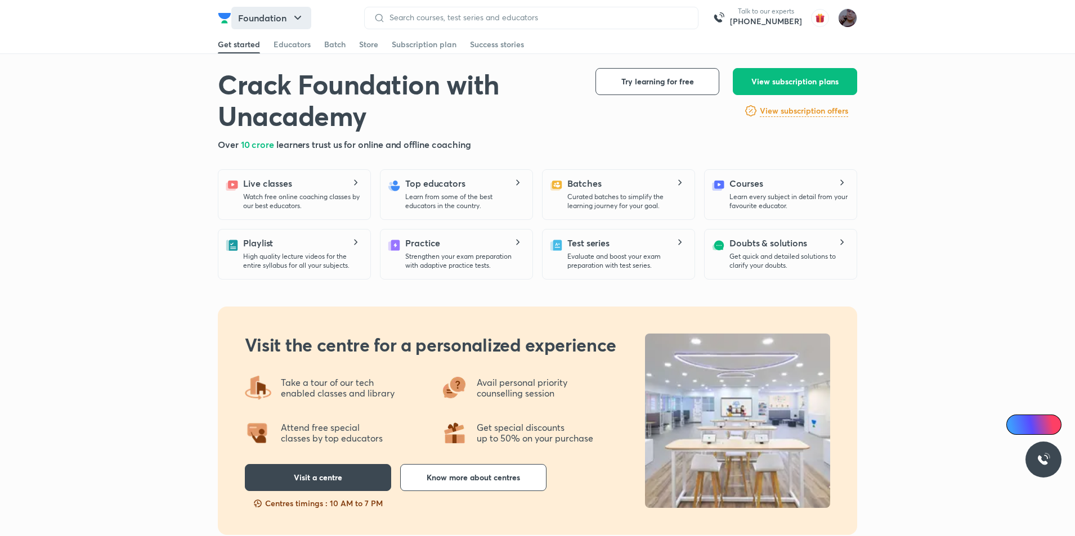
click at [299, 22] on icon "button" at bounding box center [298, 18] width 14 height 14
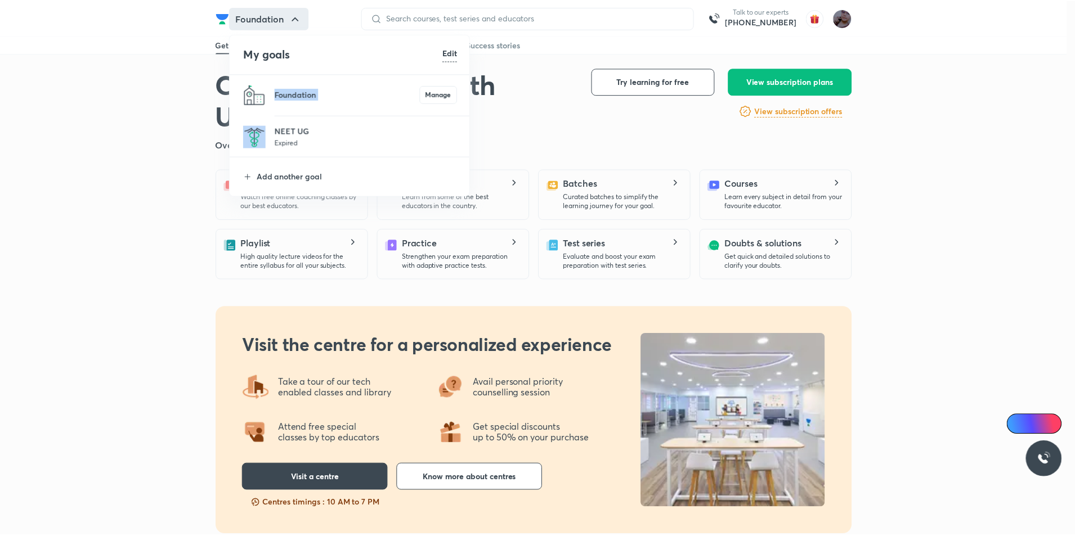
scroll to position [1, 0]
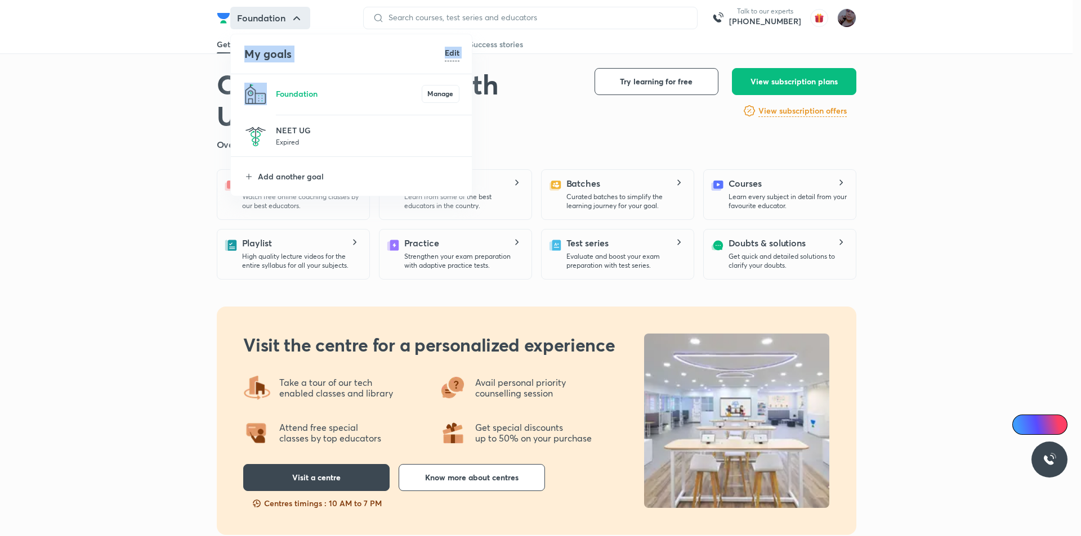
drag, startPoint x: 293, startPoint y: 104, endPoint x: 136, endPoint y: 167, distance: 169.4
click at [136, 167] on div "My goals Edit Foundation [PERSON_NAME] UG Expired Add another goal" at bounding box center [540, 268] width 1081 height 536
click at [446, 56] on h6 "Edit" at bounding box center [452, 53] width 15 height 12
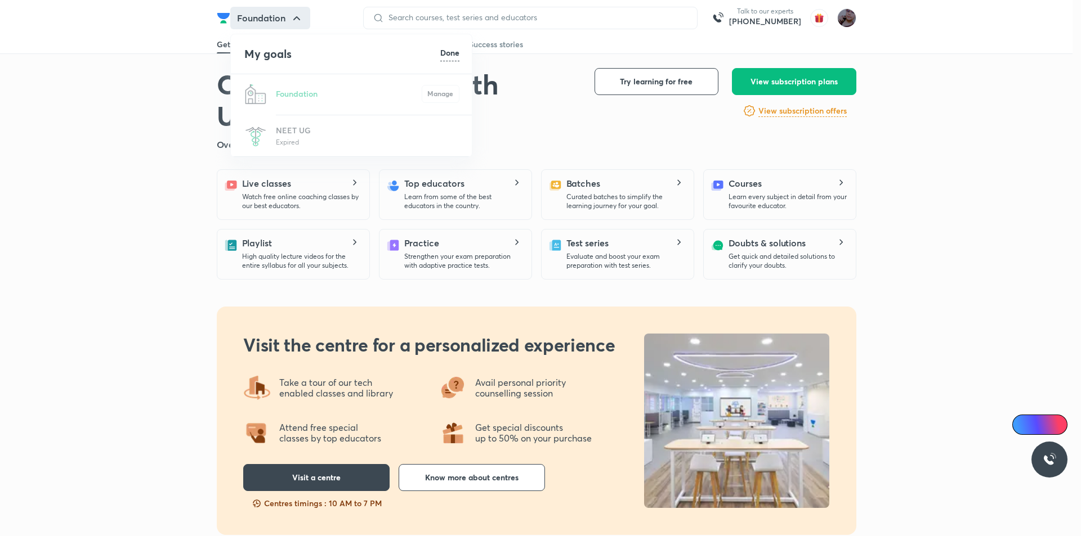
click at [449, 95] on div "Foundation Manage" at bounding box center [352, 94] width 242 height 41
click at [361, 95] on div "Foundation Manage" at bounding box center [352, 94] width 242 height 41
click at [353, 97] on div "Foundation Manage" at bounding box center [352, 94] width 242 height 41
click at [467, 48] on li "My goals Done" at bounding box center [352, 53] width 242 height 39
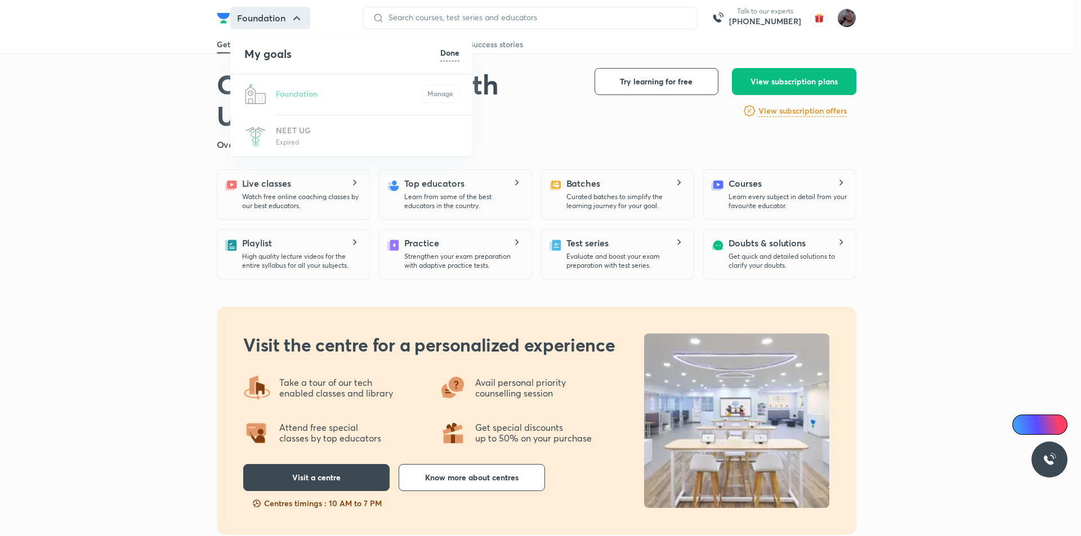
click at [447, 51] on h6 "Done" at bounding box center [449, 53] width 19 height 12
click at [293, 171] on p "Add another goal" at bounding box center [359, 177] width 202 height 12
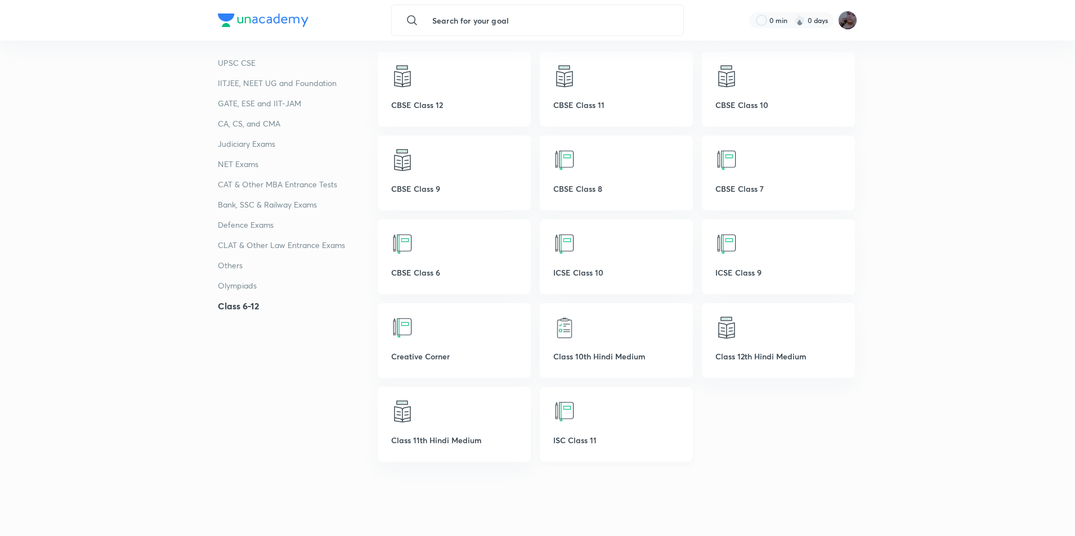
scroll to position [3321, 0]
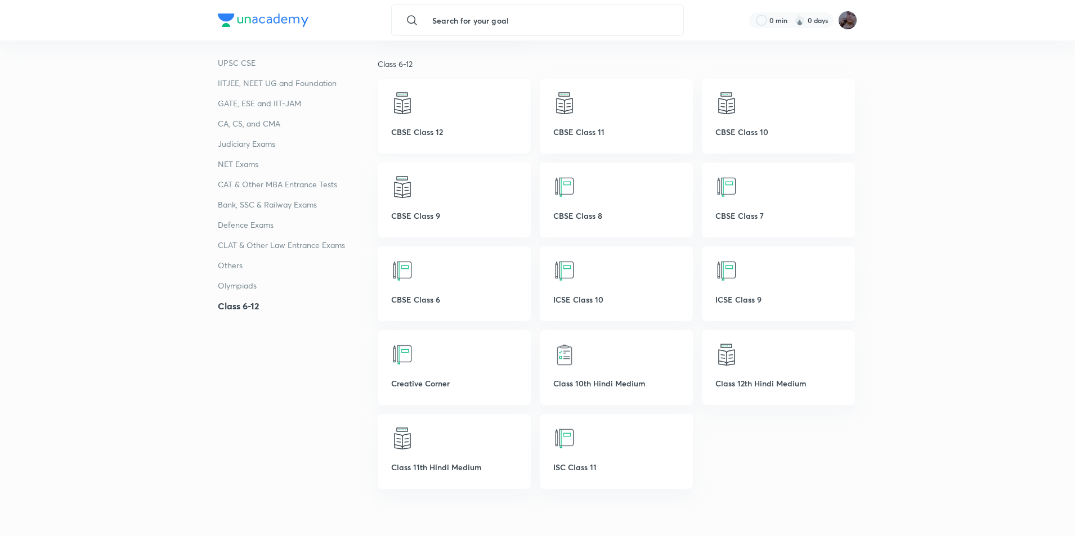
click at [466, 127] on p "CBSE Class 12" at bounding box center [454, 132] width 126 height 12
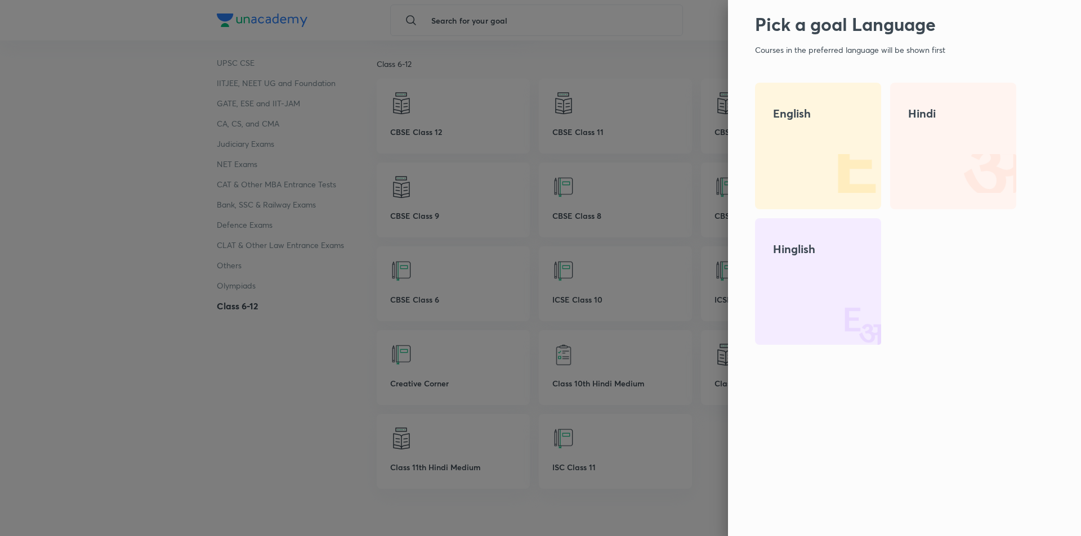
click at [834, 314] on img at bounding box center [845, 309] width 72 height 72
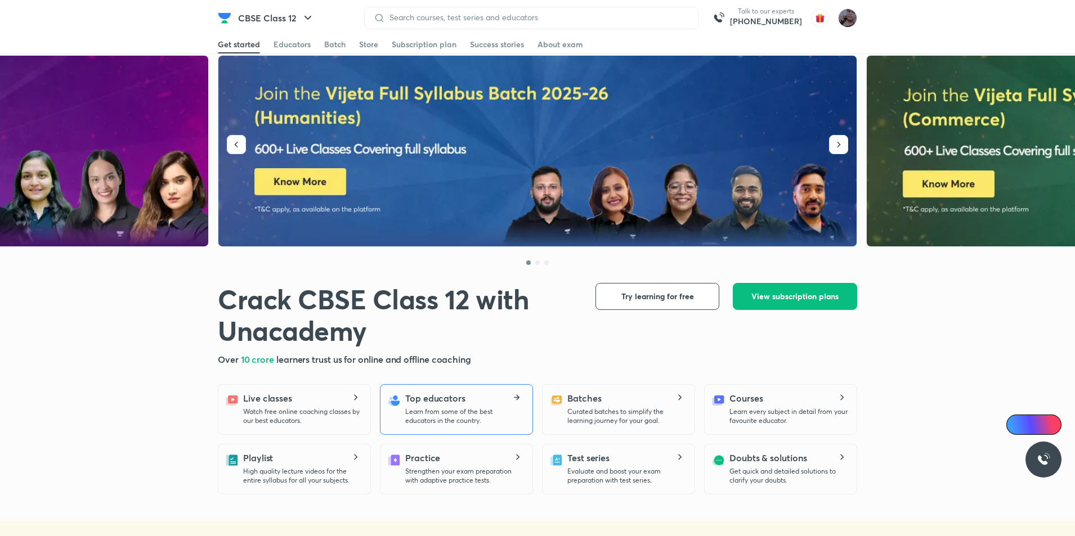
scroll to position [56, 0]
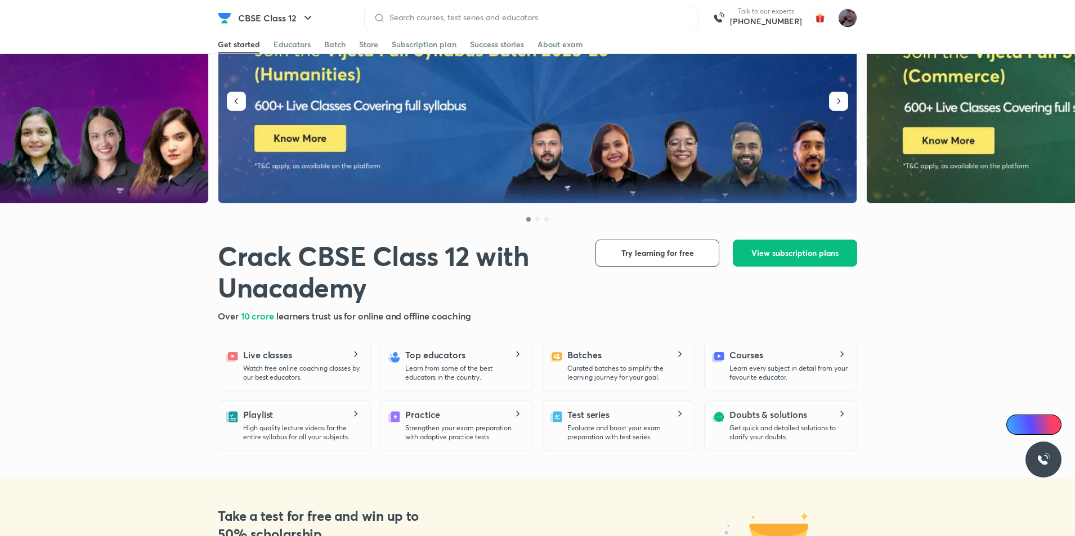
click at [351, 442] on div "Playlist High quality lecture videos for the entire syllabus for all your subje…" at bounding box center [294, 426] width 153 height 51
click at [354, 432] on p "High quality lecture videos for the entire syllabus for all your subjects." at bounding box center [302, 433] width 118 height 18
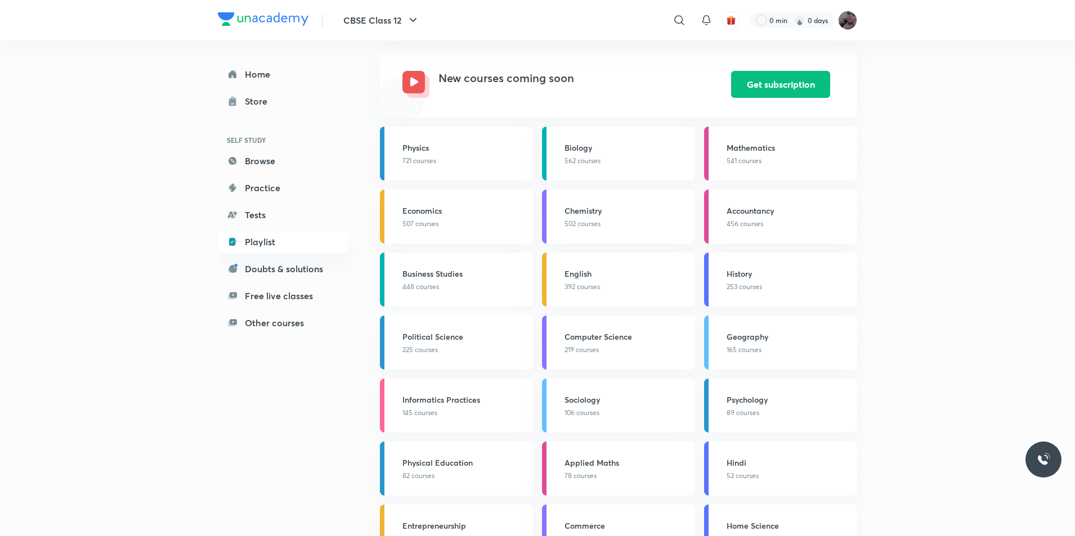
scroll to position [169, 0]
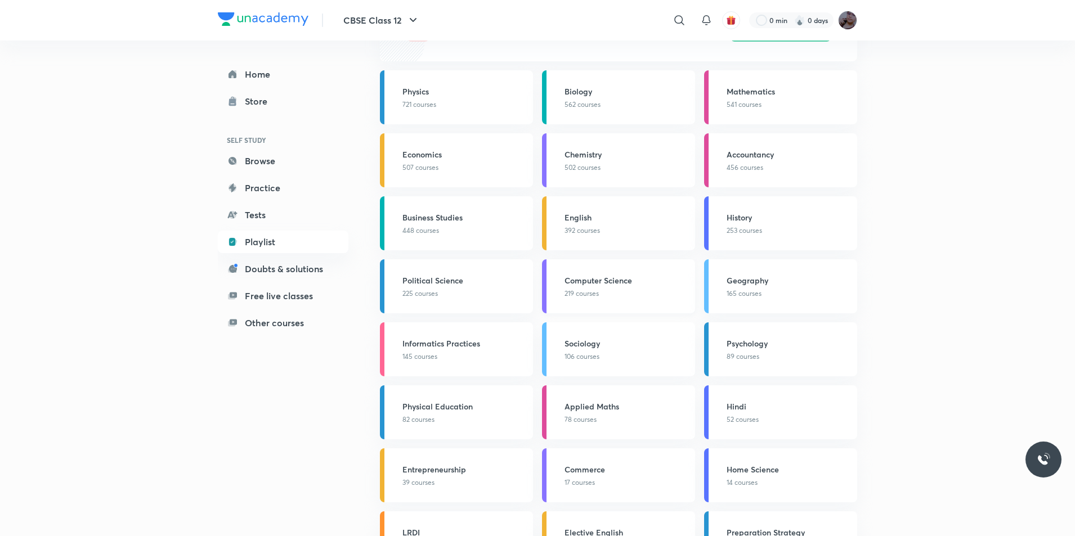
click at [616, 276] on h3 "Computer Science" at bounding box center [627, 281] width 124 height 12
click at [615, 280] on h3 "Computer Science" at bounding box center [627, 281] width 124 height 12
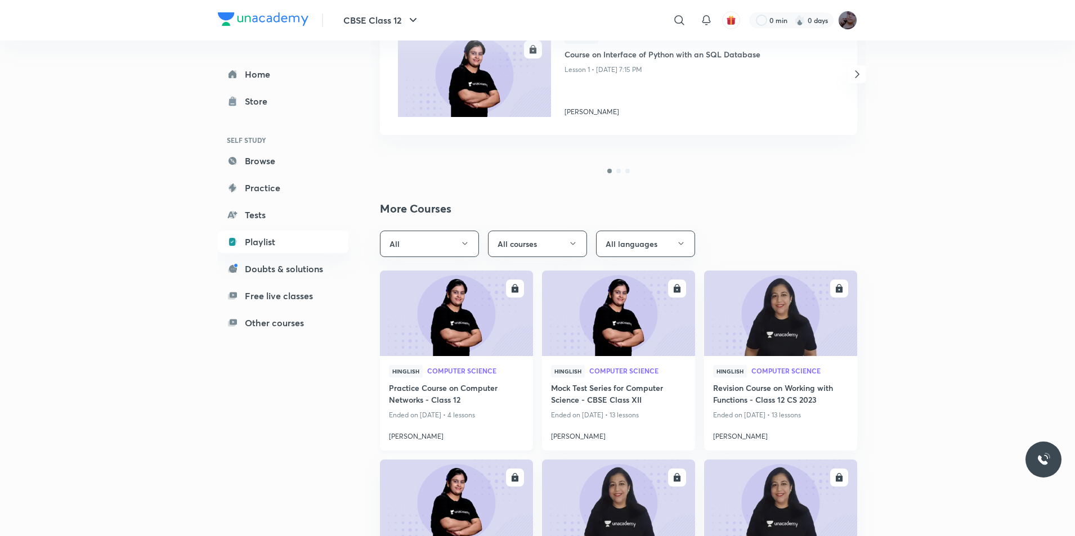
scroll to position [281, 0]
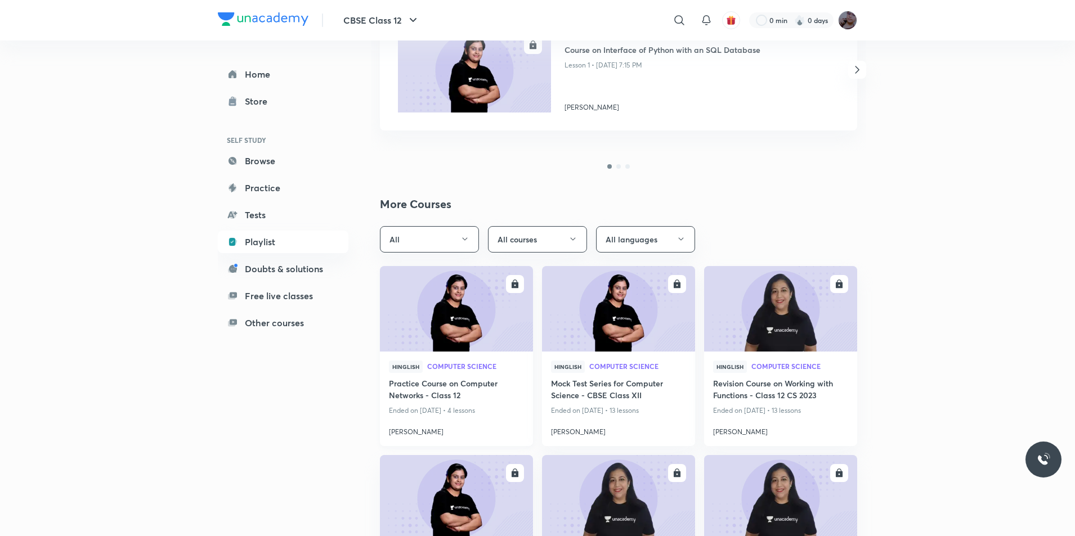
click at [505, 298] on img at bounding box center [456, 308] width 156 height 87
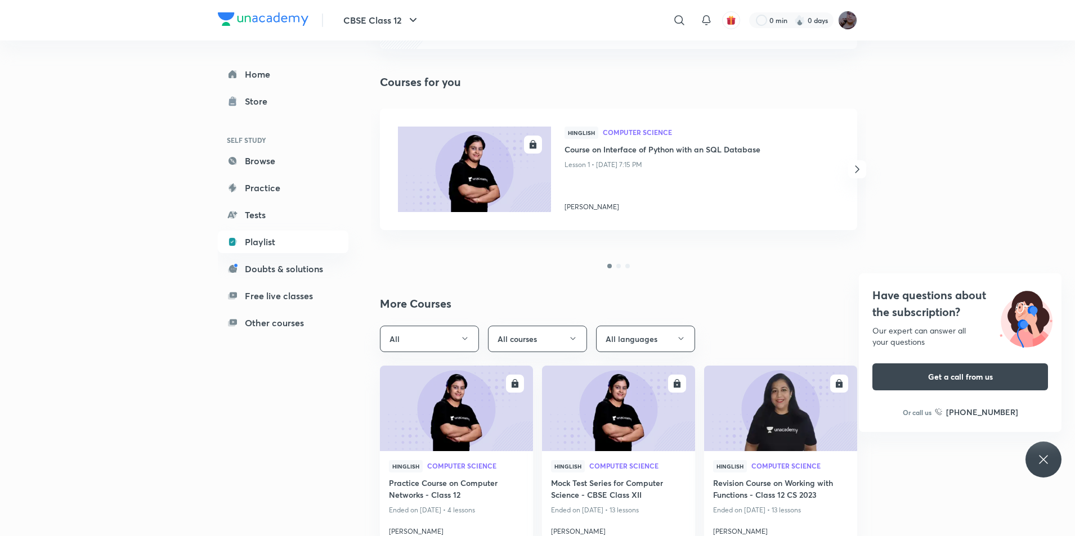
scroll to position [191, 0]
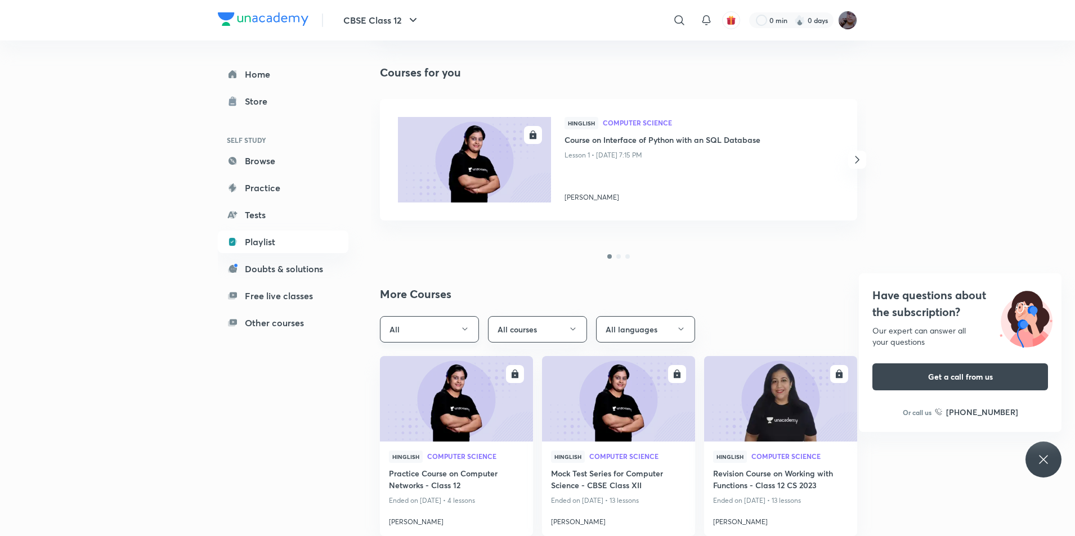
click at [426, 332] on button "All" at bounding box center [429, 329] width 99 height 26
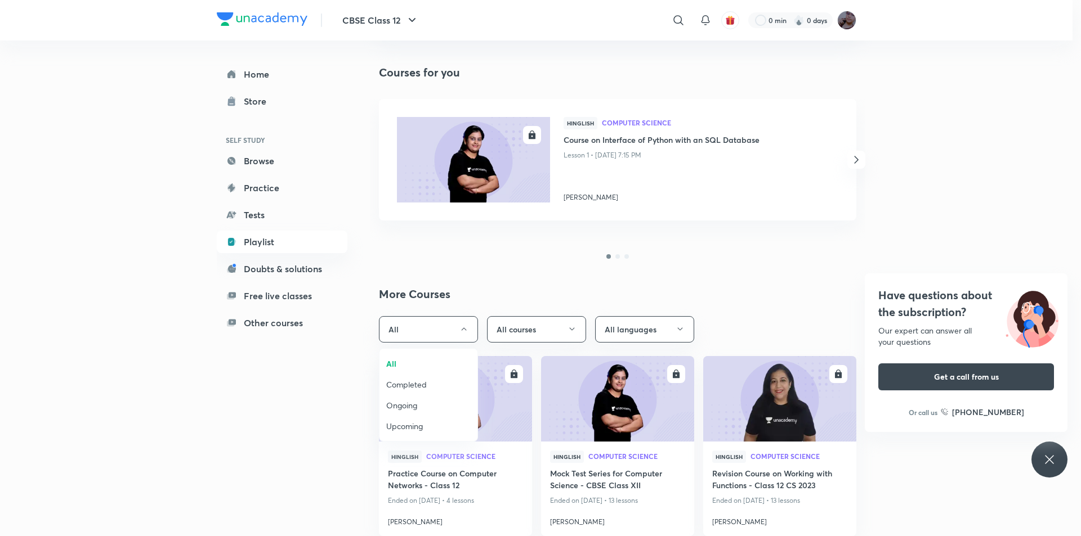
click at [441, 393] on li "Completed" at bounding box center [428, 384] width 98 height 21
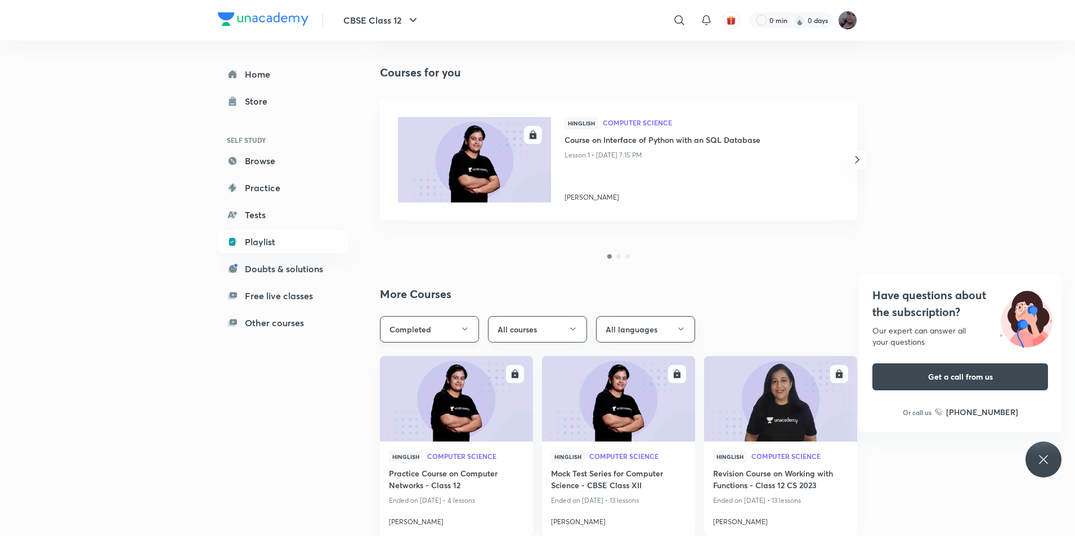
click at [440, 325] on button "Completed" at bounding box center [429, 329] width 99 height 26
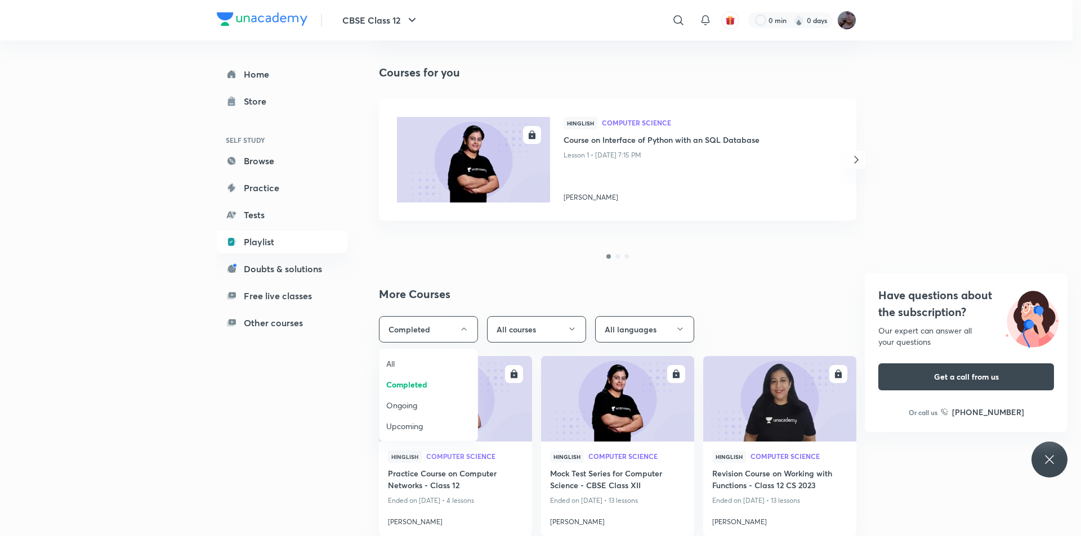
click at [441, 359] on li "All" at bounding box center [428, 363] width 98 height 21
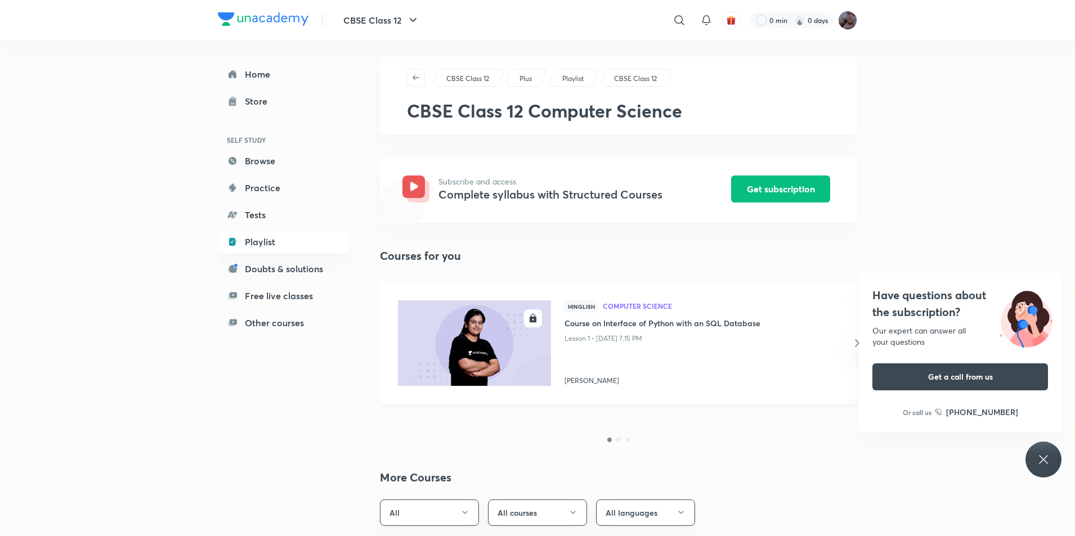
scroll to position [0, 0]
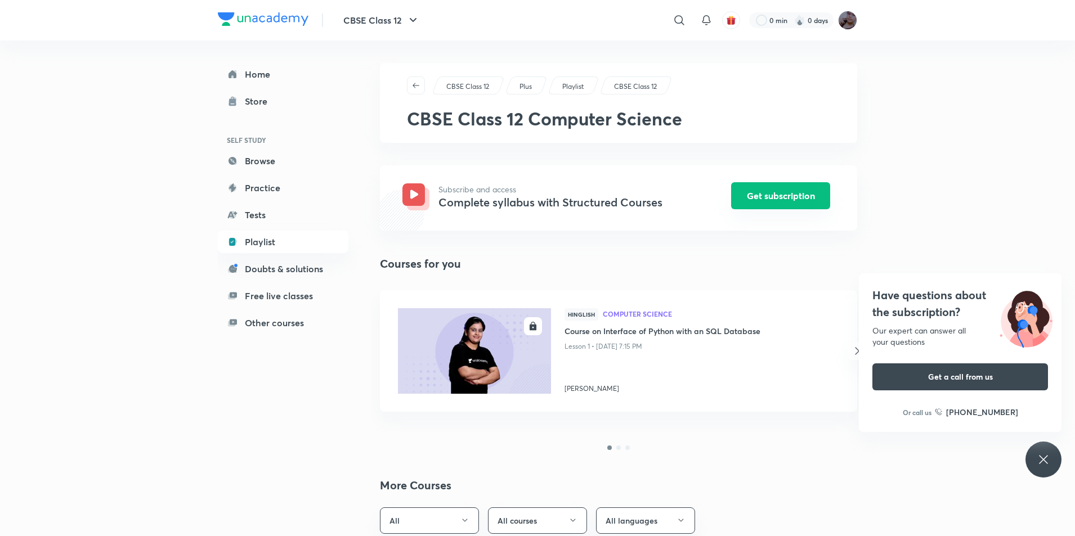
click at [763, 195] on button "Get subscription" at bounding box center [780, 195] width 99 height 27
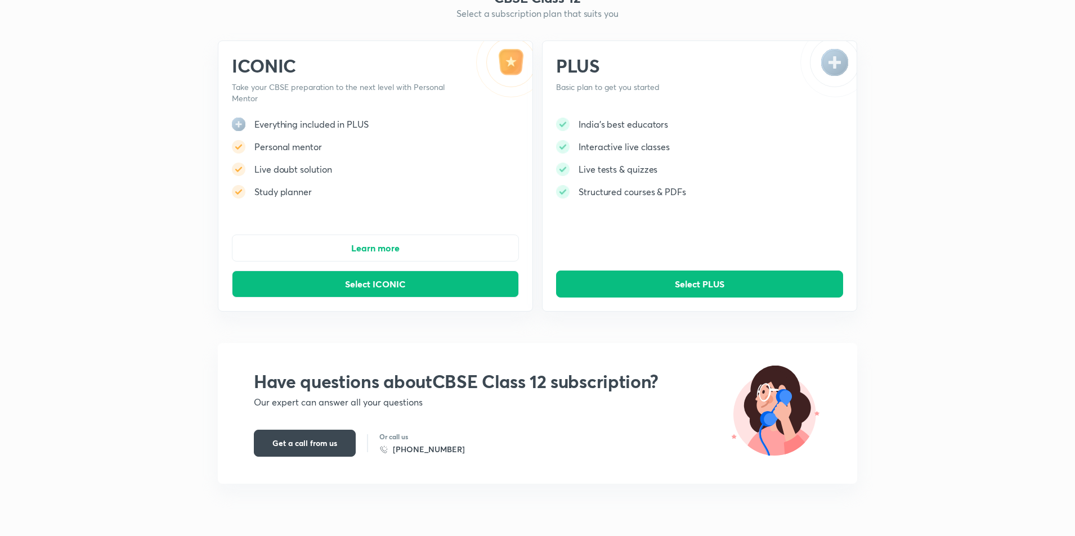
scroll to position [80, 0]
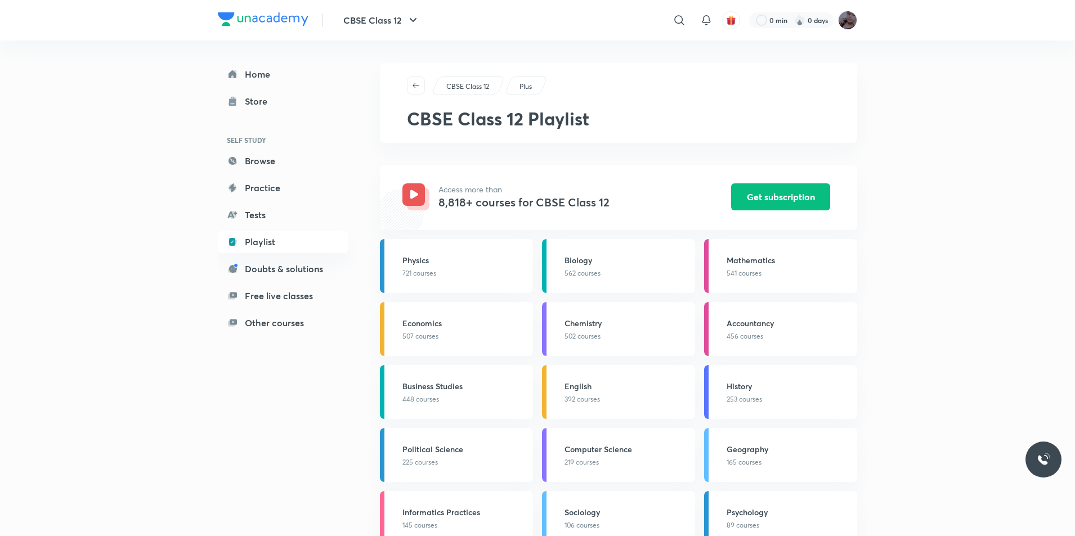
scroll to position [56, 0]
